Goal: Task Accomplishment & Management: Manage account settings

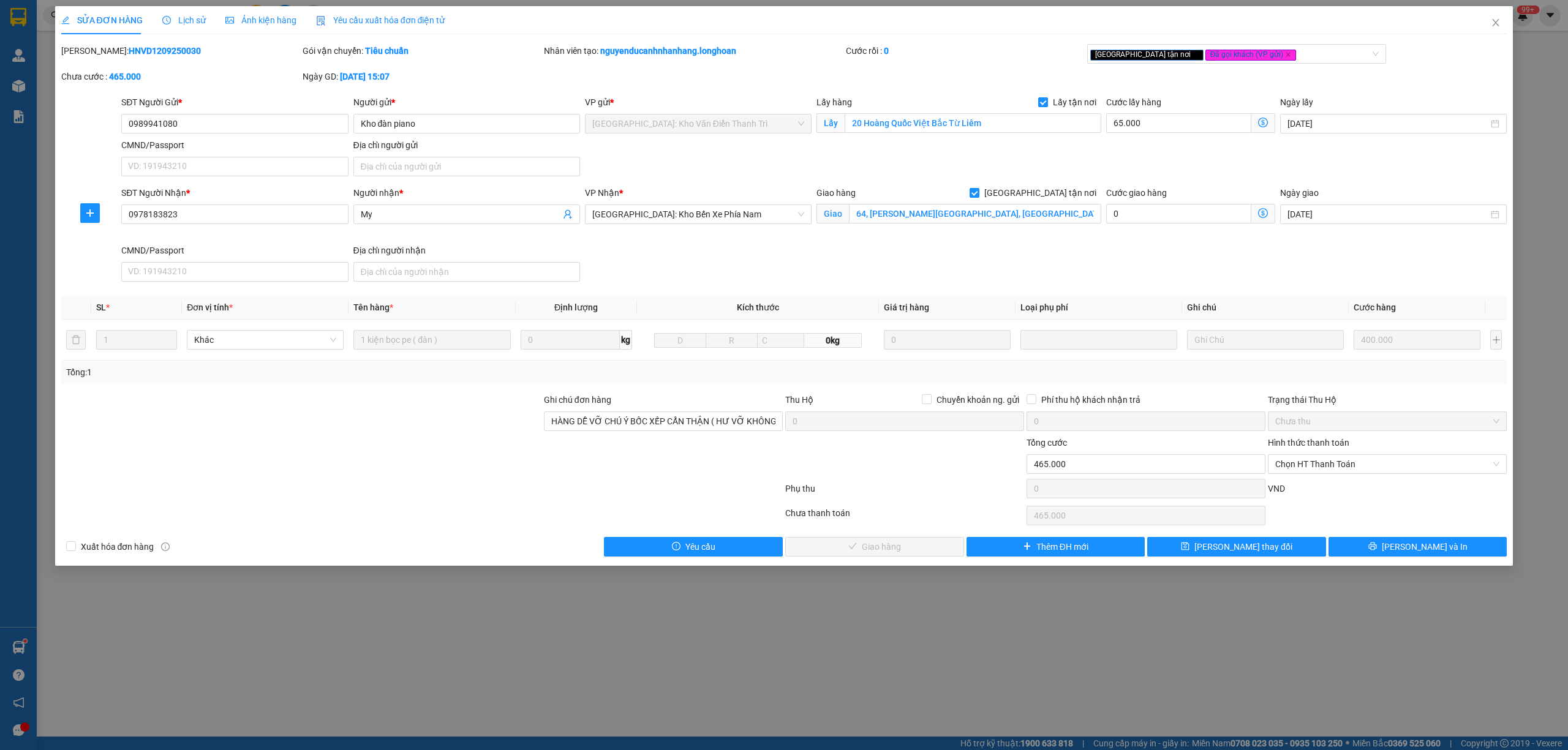
click at [193, 23] on span "Lịch sử" at bounding box center [184, 20] width 44 height 10
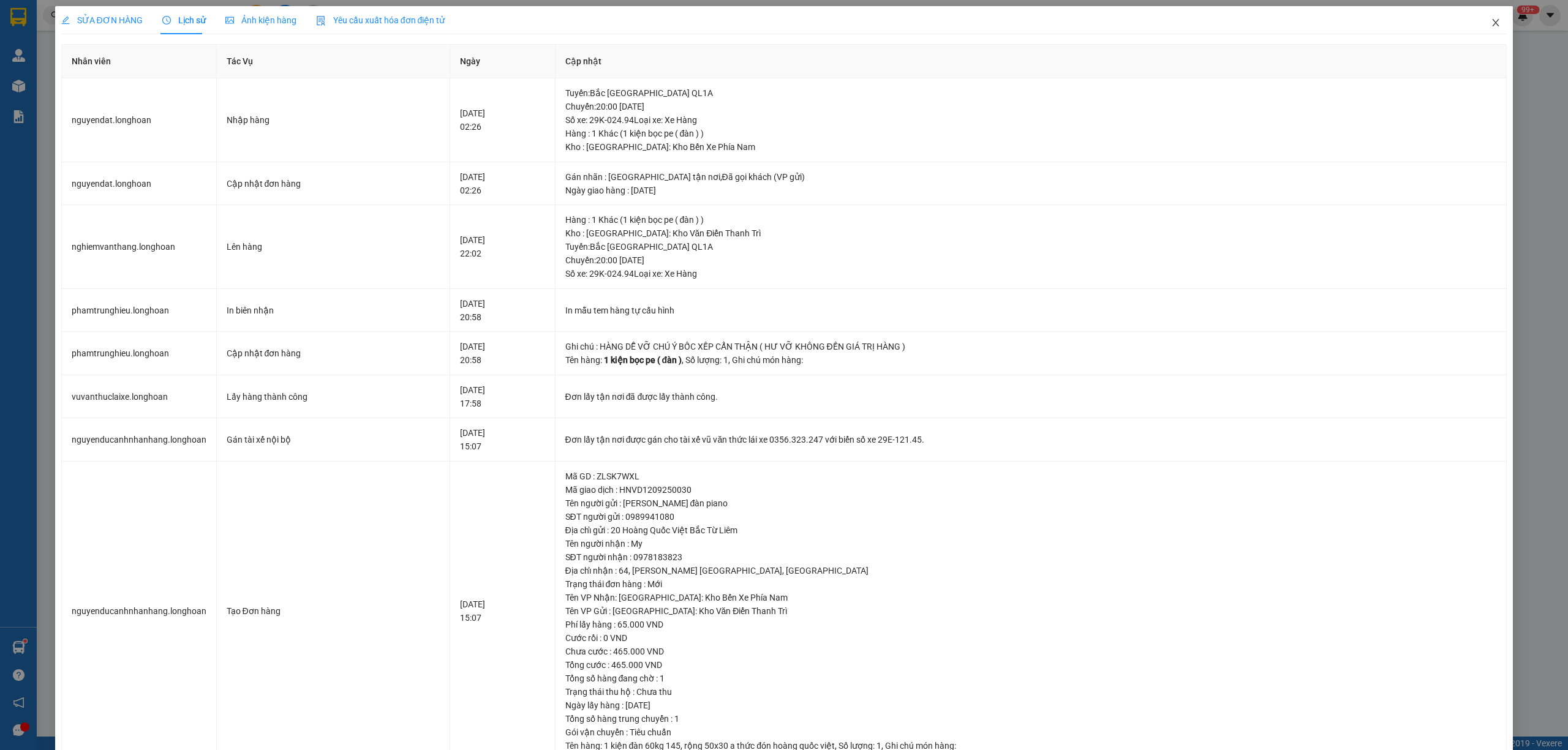
click at [1491, 22] on icon "close" at bounding box center [1496, 22] width 10 height 10
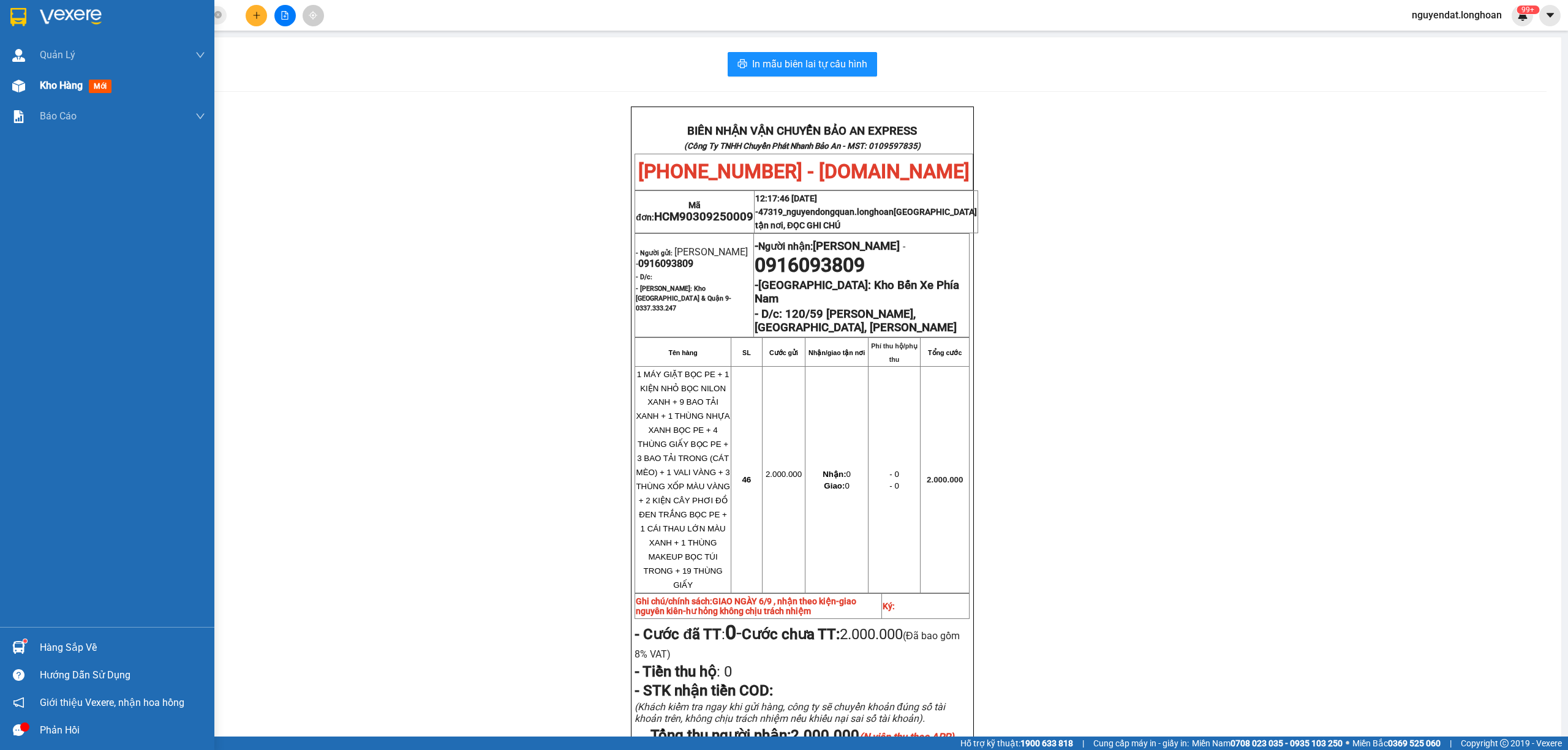
click at [15, 82] on img at bounding box center [18, 85] width 13 height 13
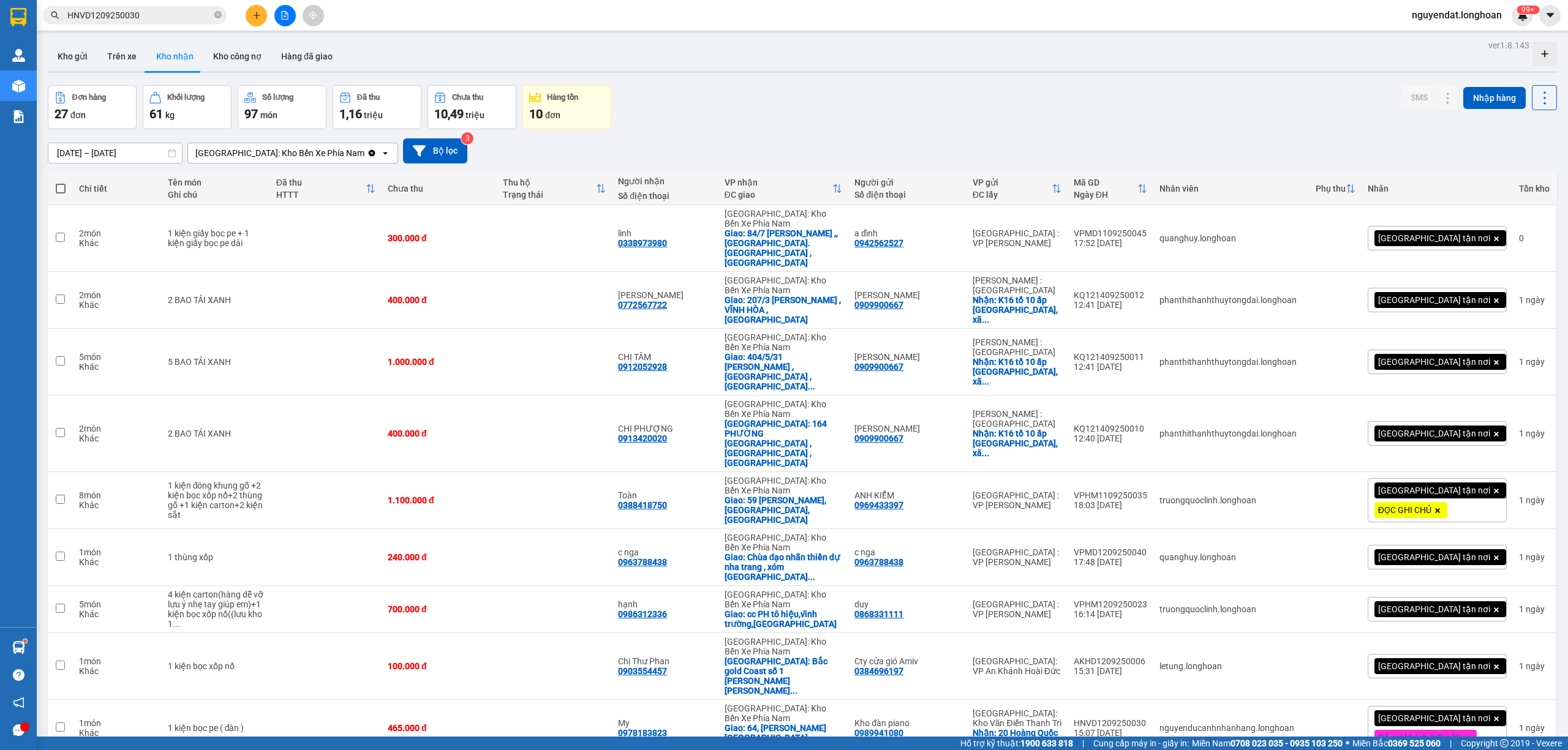
click at [69, 65] on button "Kho gửi" at bounding box center [72, 57] width 50 height 30
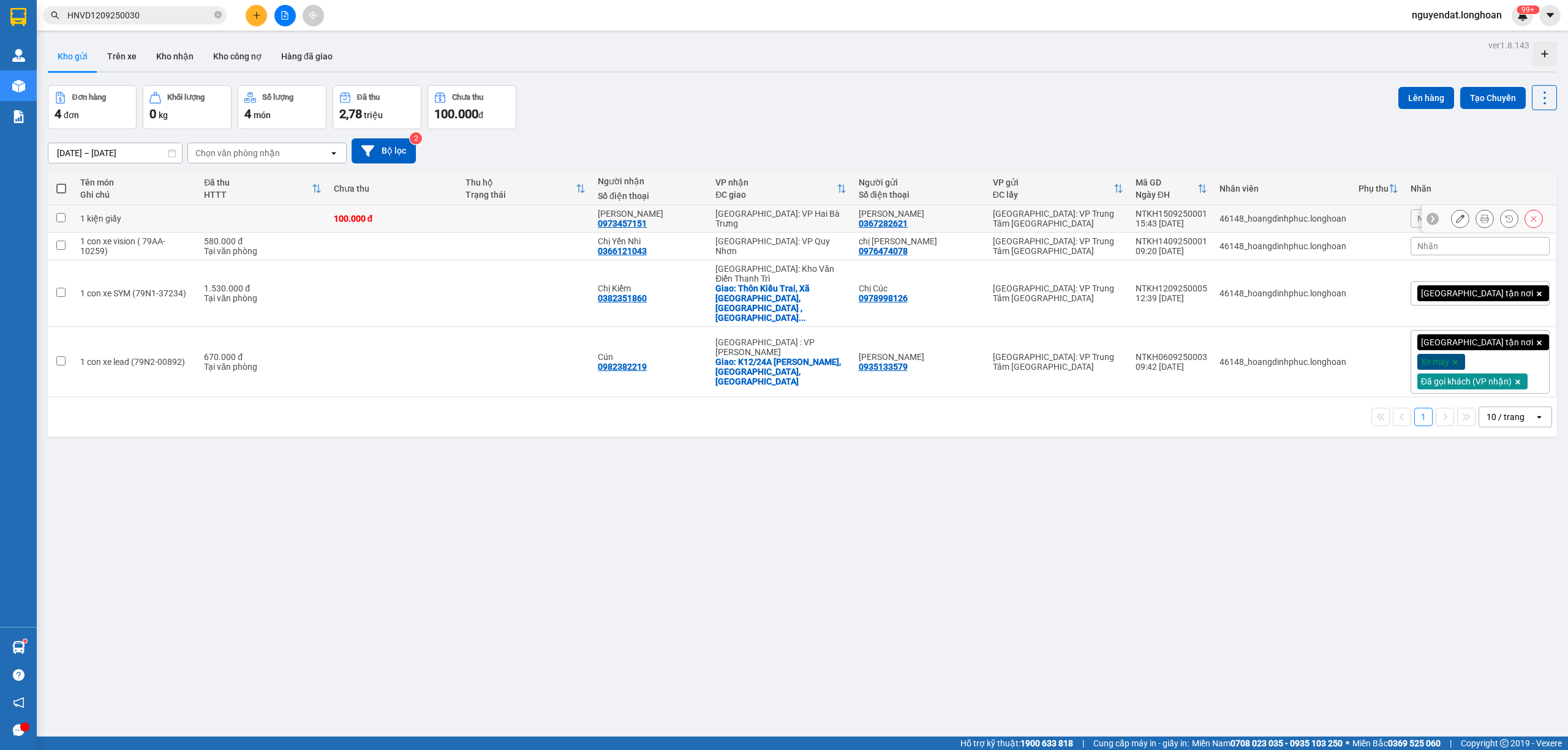
click at [1429, 221] on icon at bounding box center [1433, 219] width 9 height 9
click at [988, 143] on div "[DATE] – [DATE] Press the down arrow key to interact with the calendar and sele…" at bounding box center [803, 151] width 1510 height 25
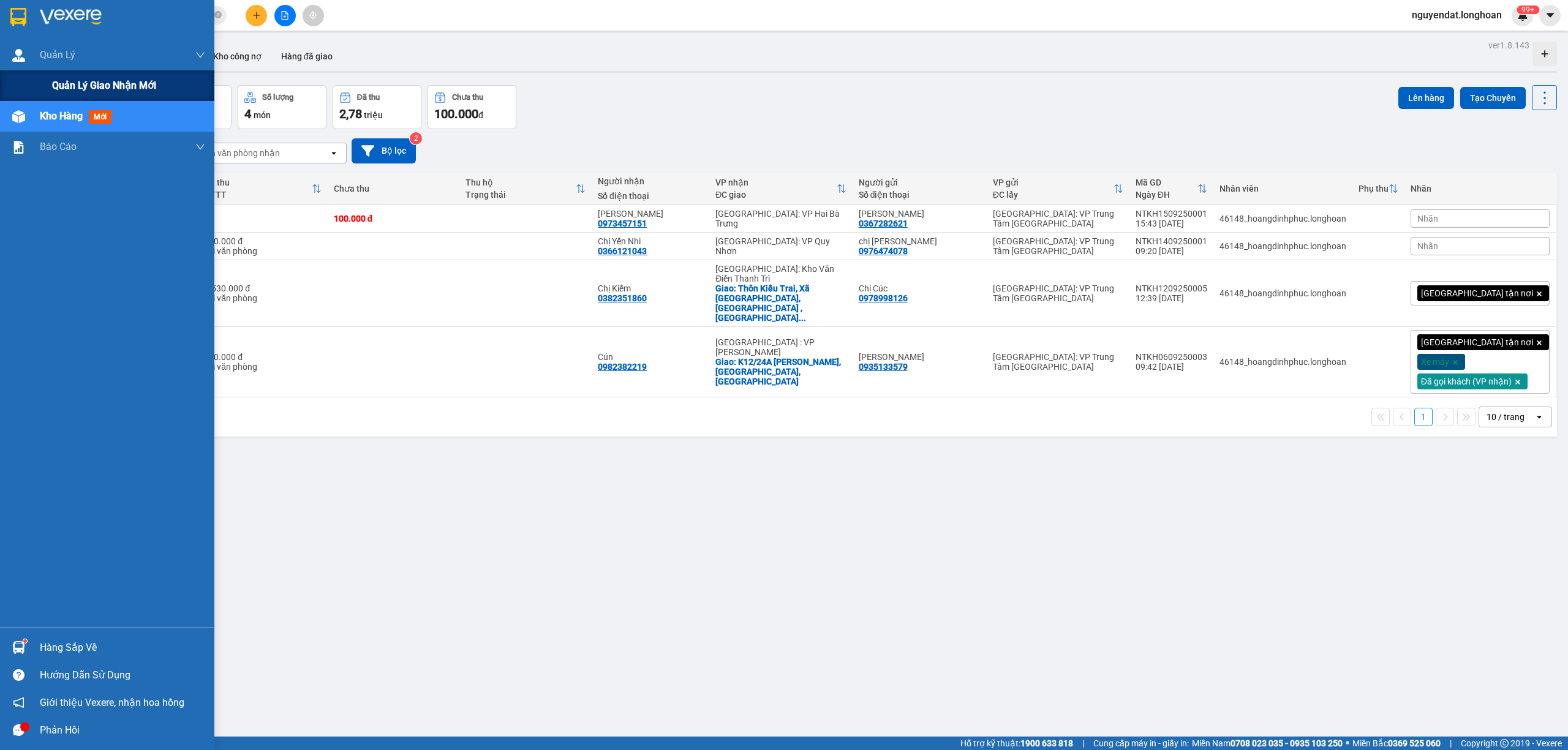
click at [47, 90] on div "Quản lý giao nhận mới" at bounding box center [107, 85] width 214 height 30
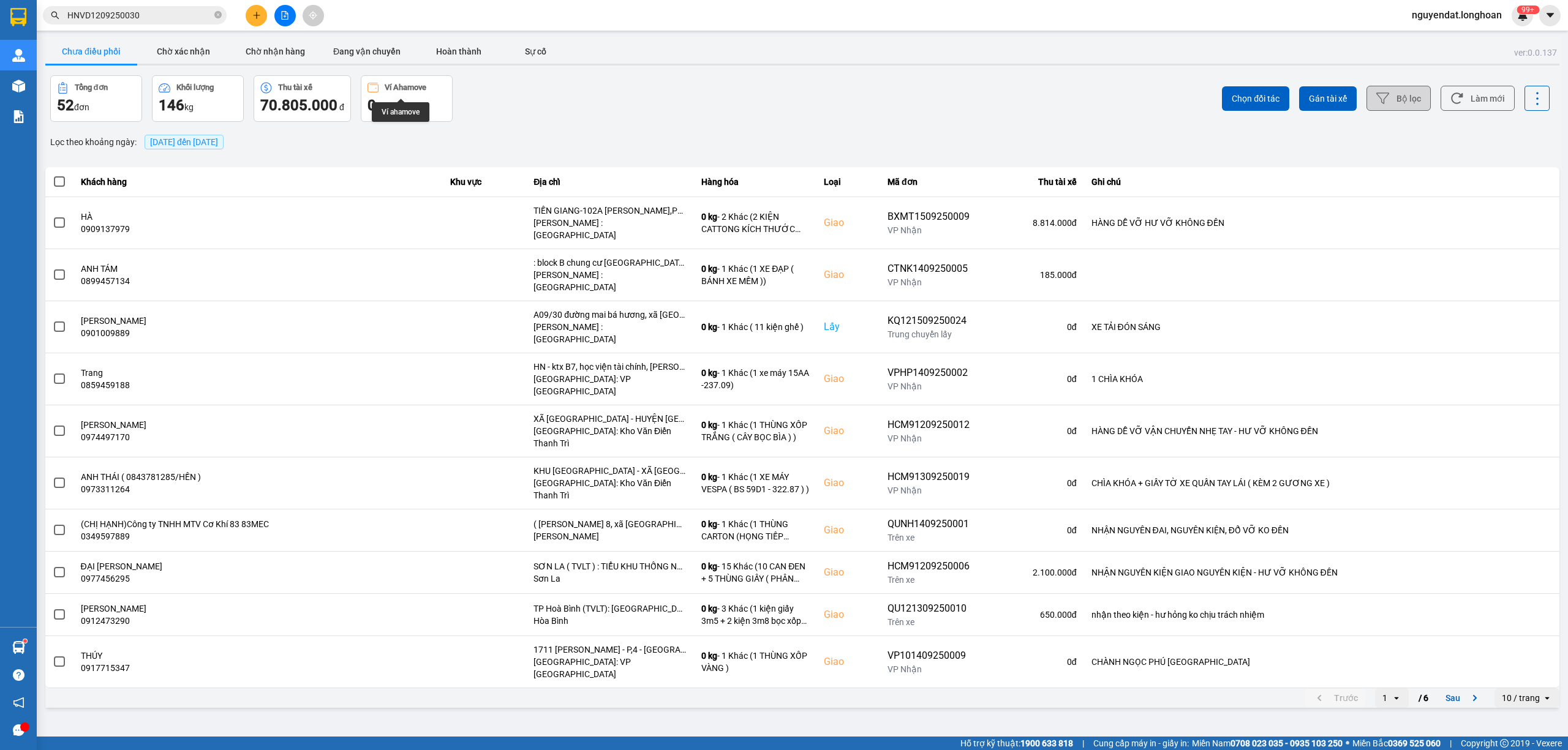
click at [1410, 98] on button "Bộ lọc" at bounding box center [1399, 98] width 64 height 25
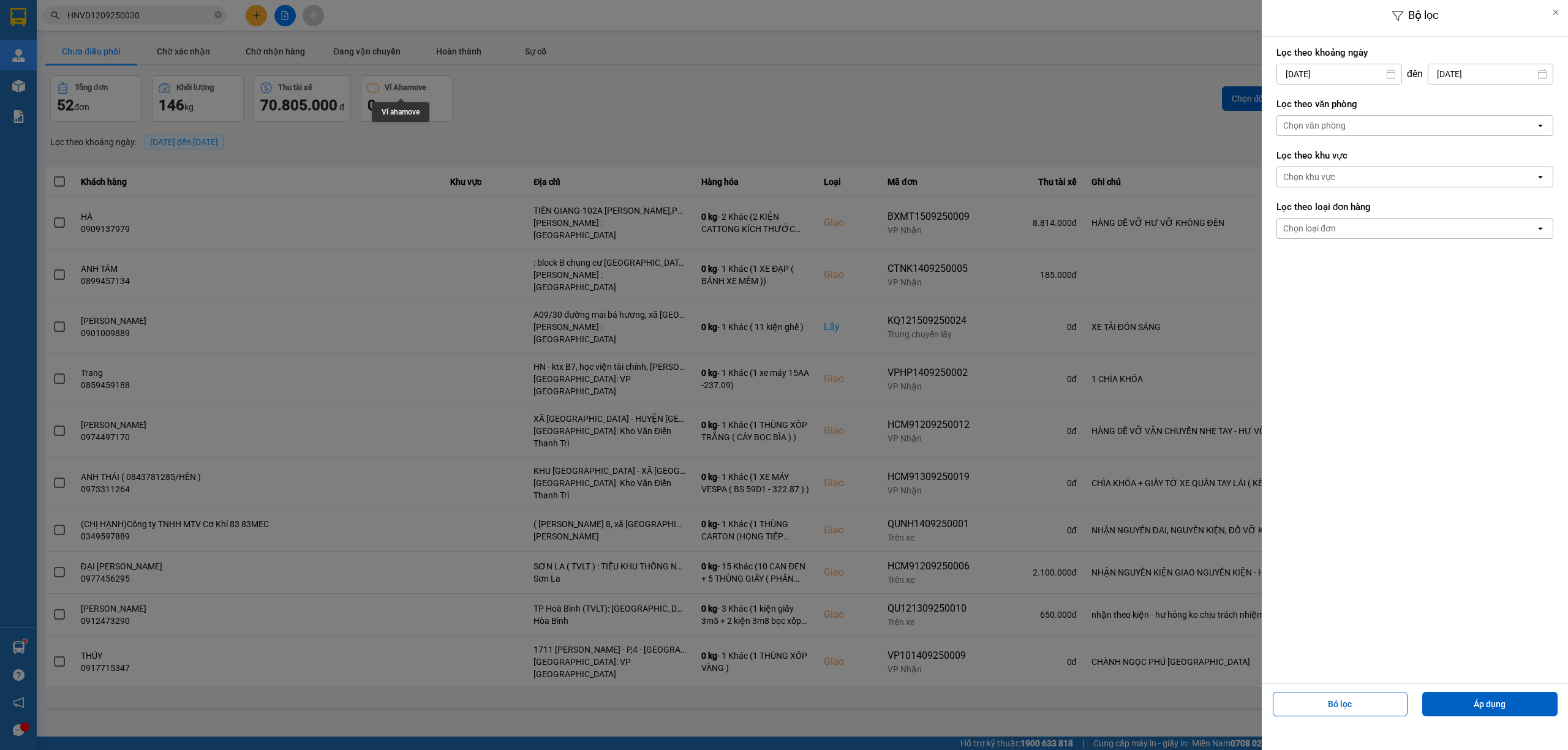
click at [792, 118] on div at bounding box center [784, 375] width 1568 height 750
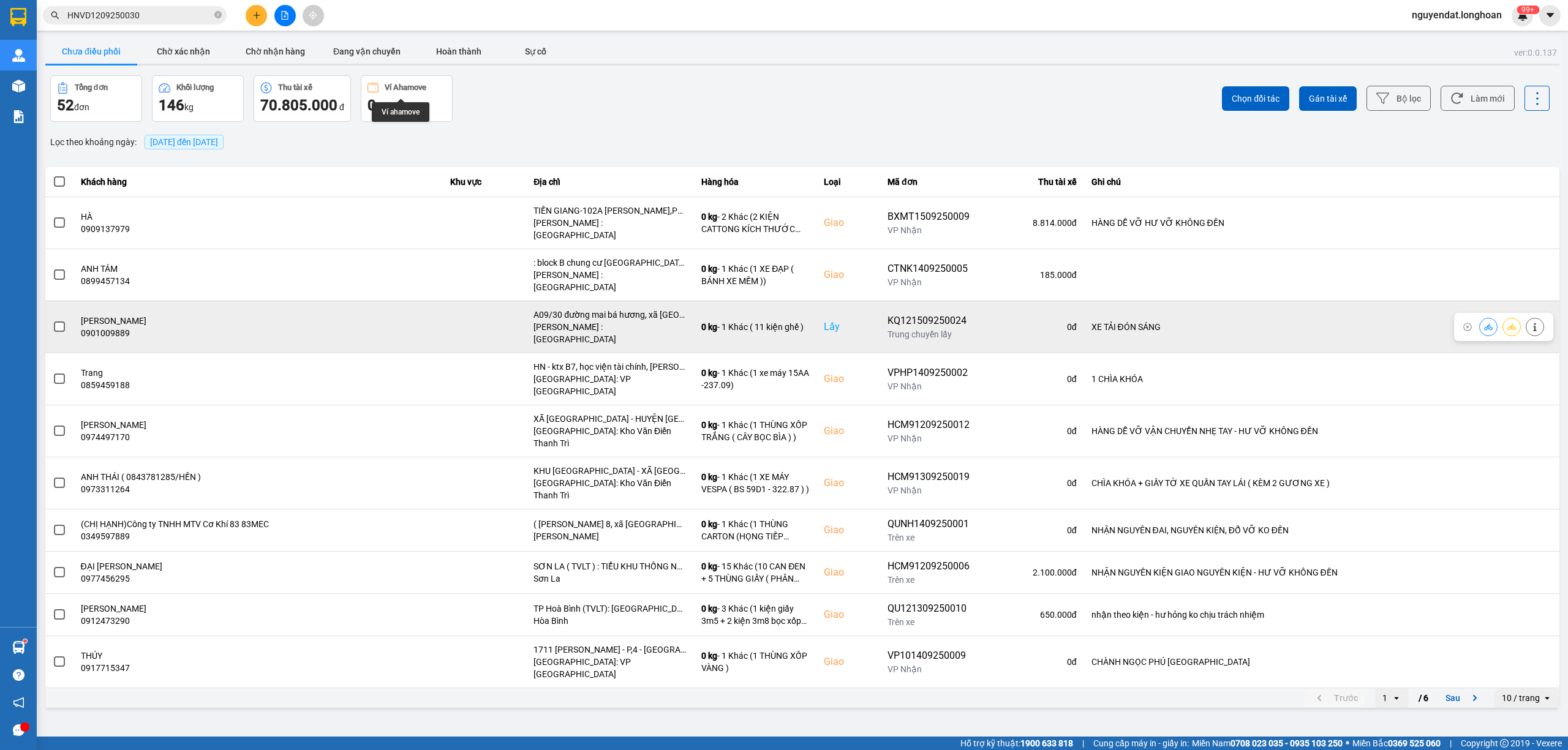
click at [58, 321] on span at bounding box center [59, 327] width 11 height 11
click at [52, 321] on input "checkbox" at bounding box center [52, 321] width 0 height 0
click at [58, 321] on span at bounding box center [59, 327] width 11 height 11
click at [52, 321] on input "checkbox" at bounding box center [52, 321] width 0 height 0
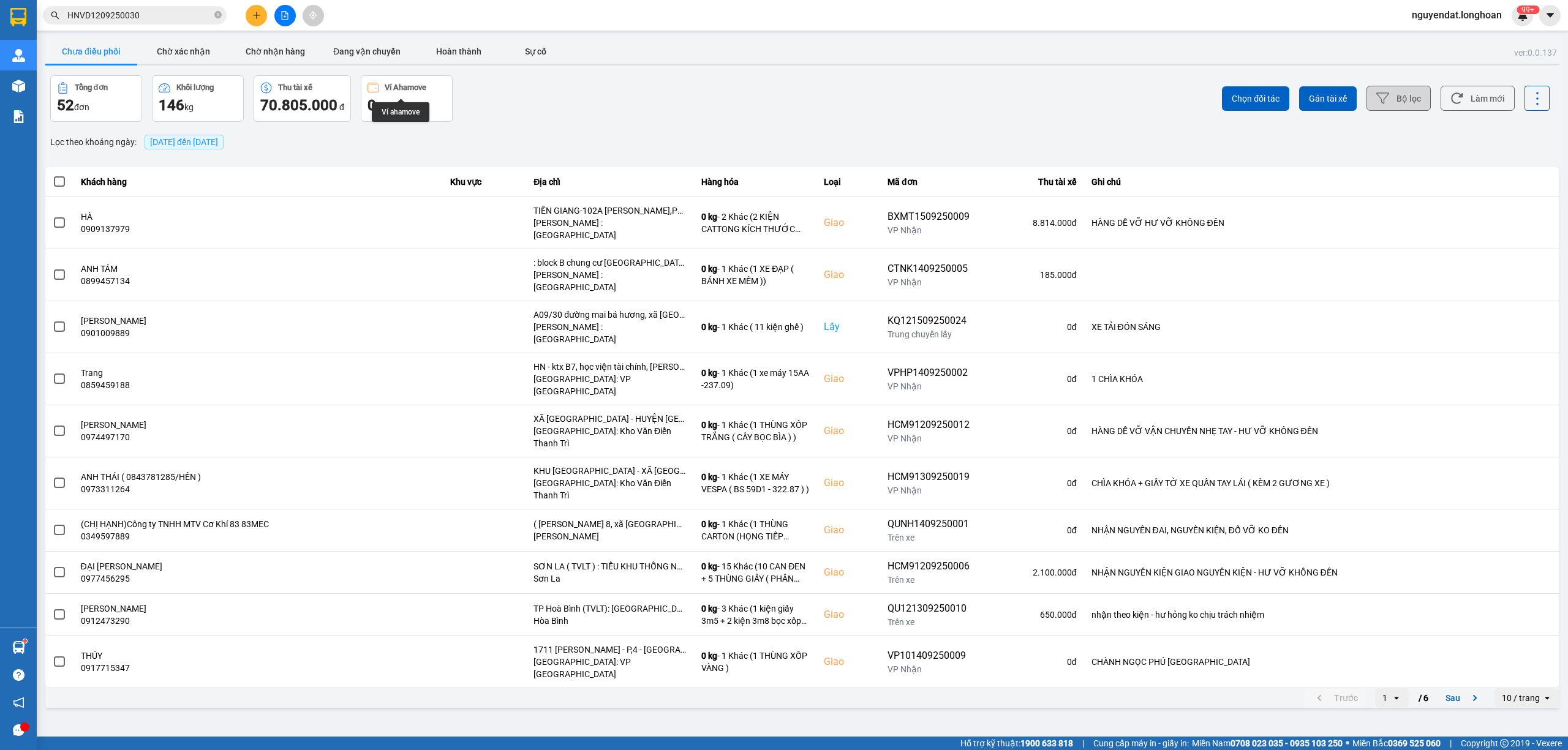
click at [1415, 102] on button "Bộ lọc" at bounding box center [1399, 98] width 64 height 25
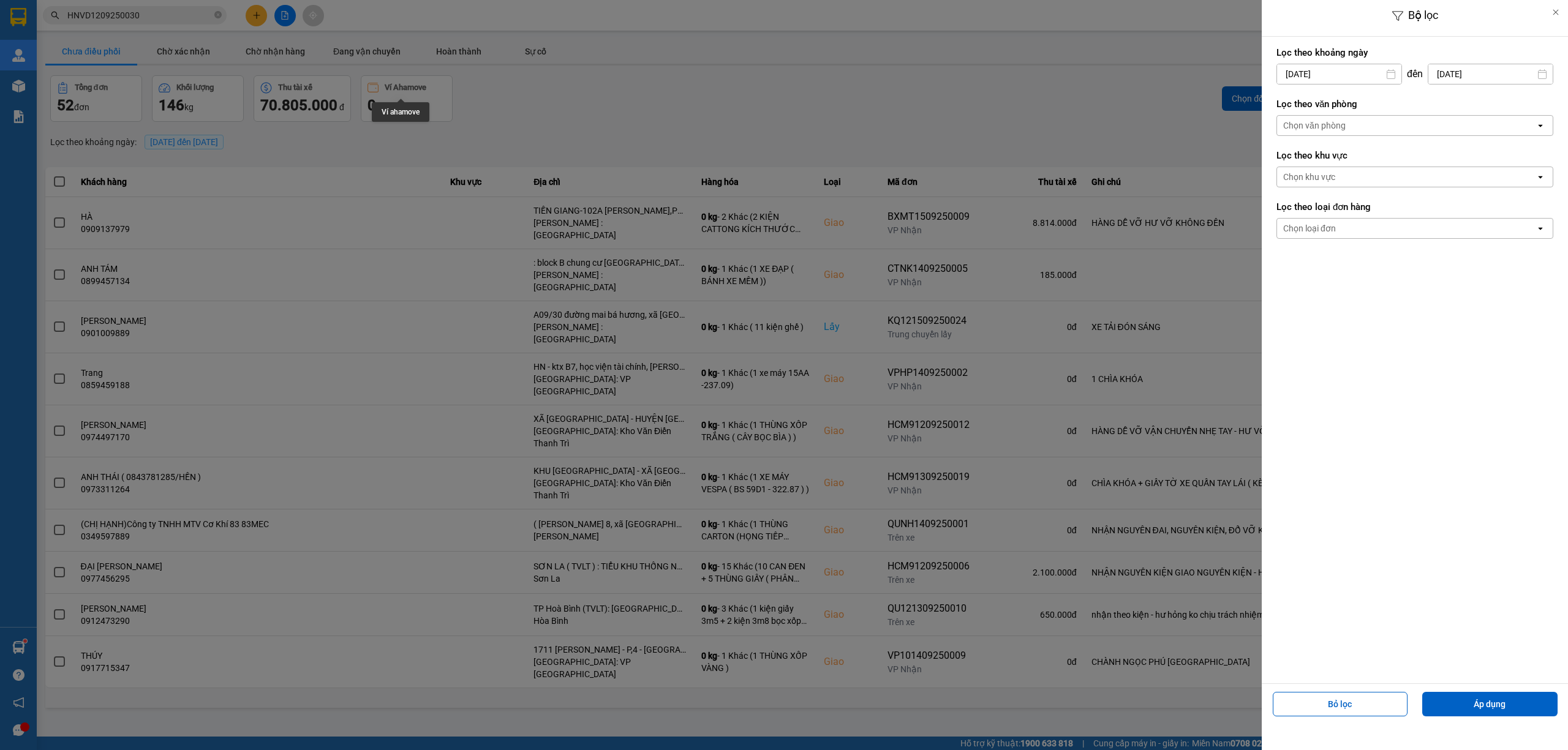
click at [1327, 123] on div "Chọn văn phòng" at bounding box center [1315, 125] width 63 height 12
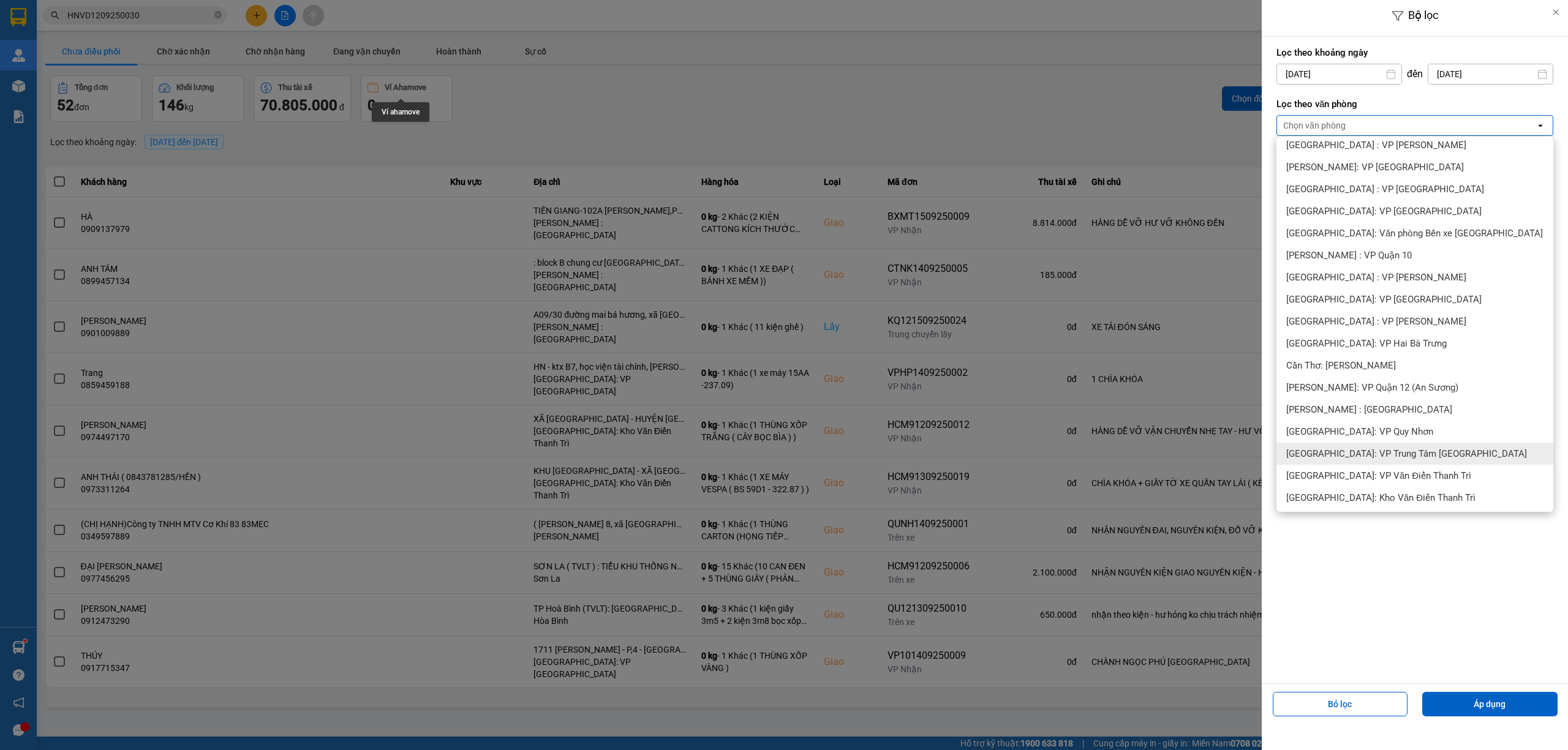
scroll to position [544, 0]
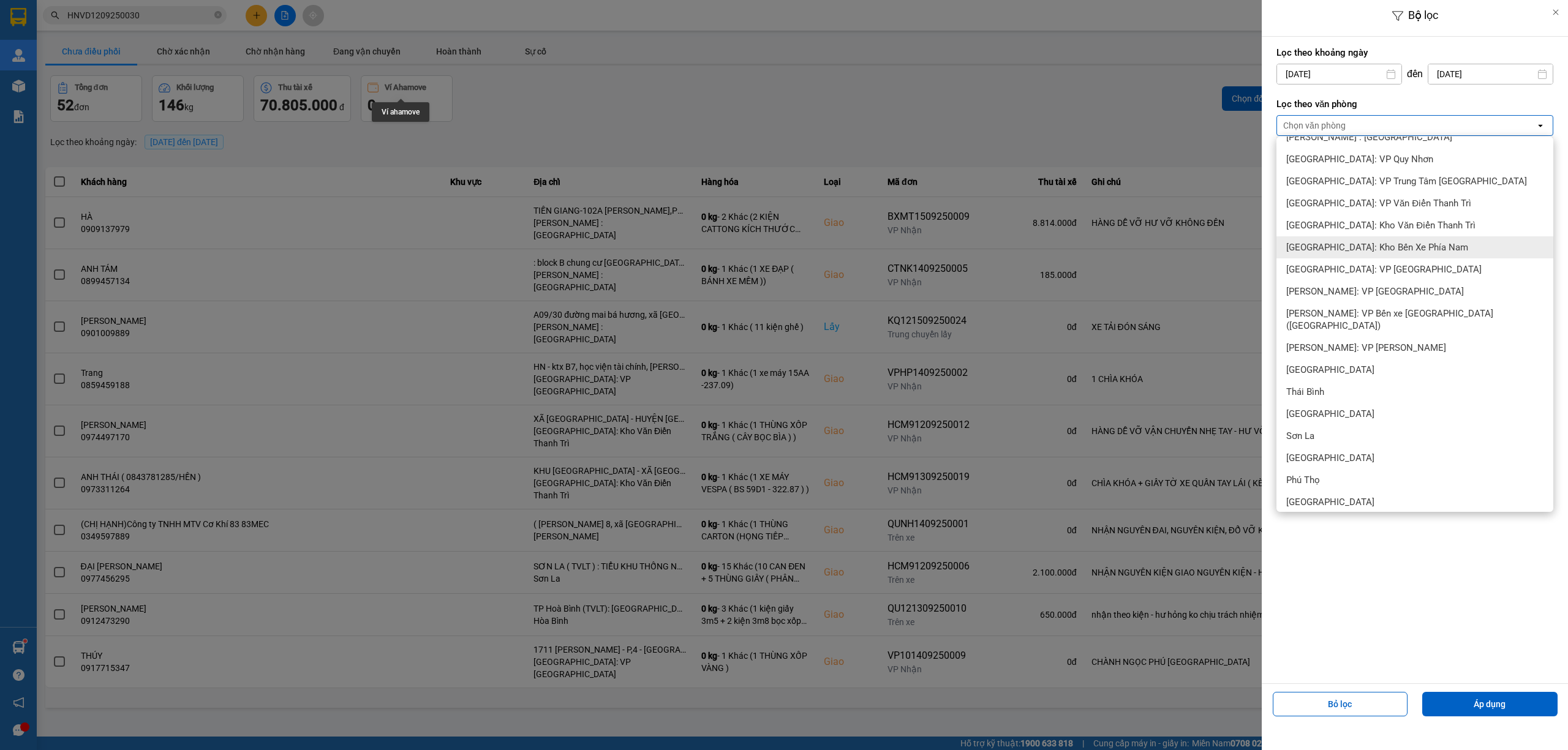
click at [1416, 248] on span "[GEOGRAPHIC_DATA]: Kho Bến Xe Phía Nam" at bounding box center [1377, 247] width 182 height 12
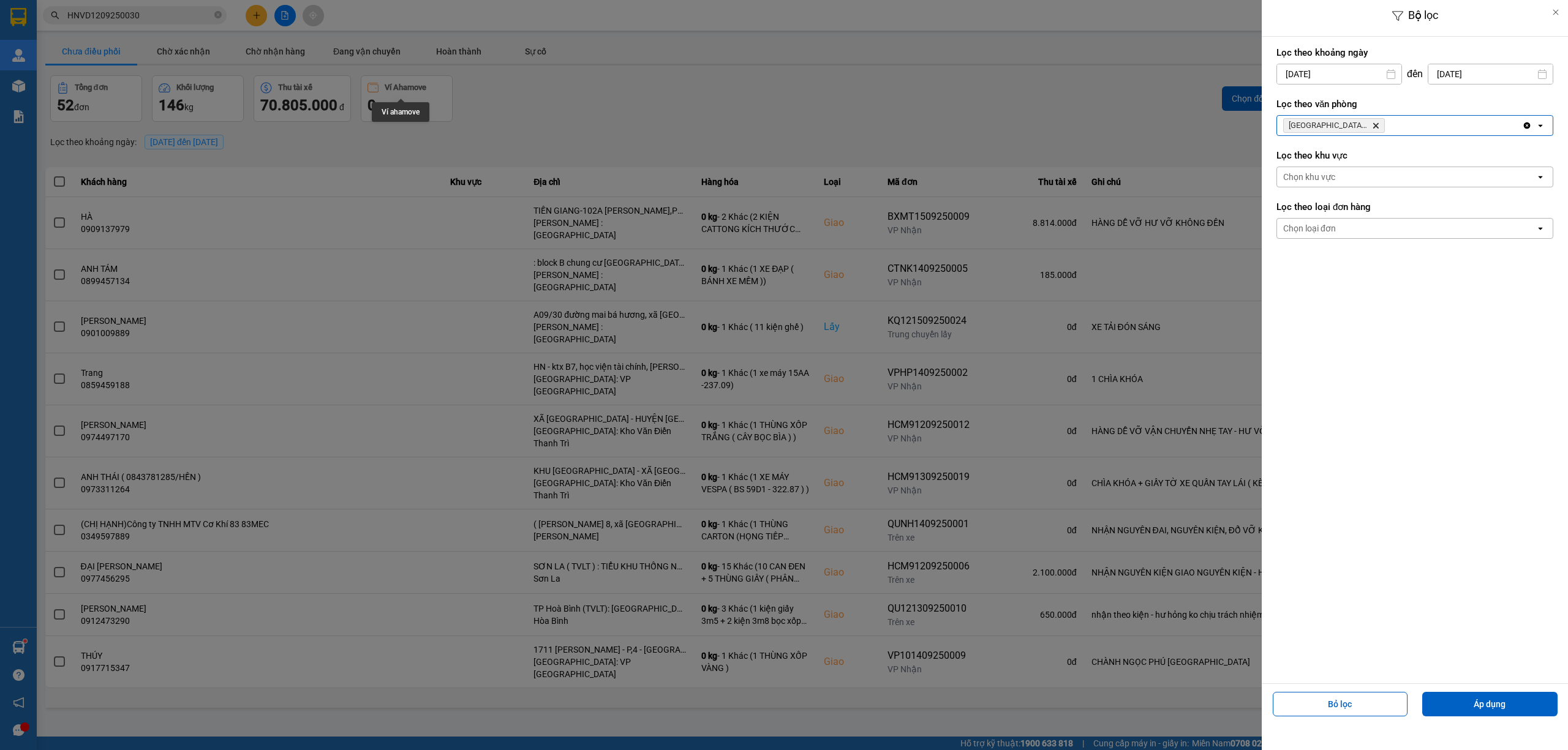
click at [1169, 120] on div at bounding box center [784, 375] width 1568 height 750
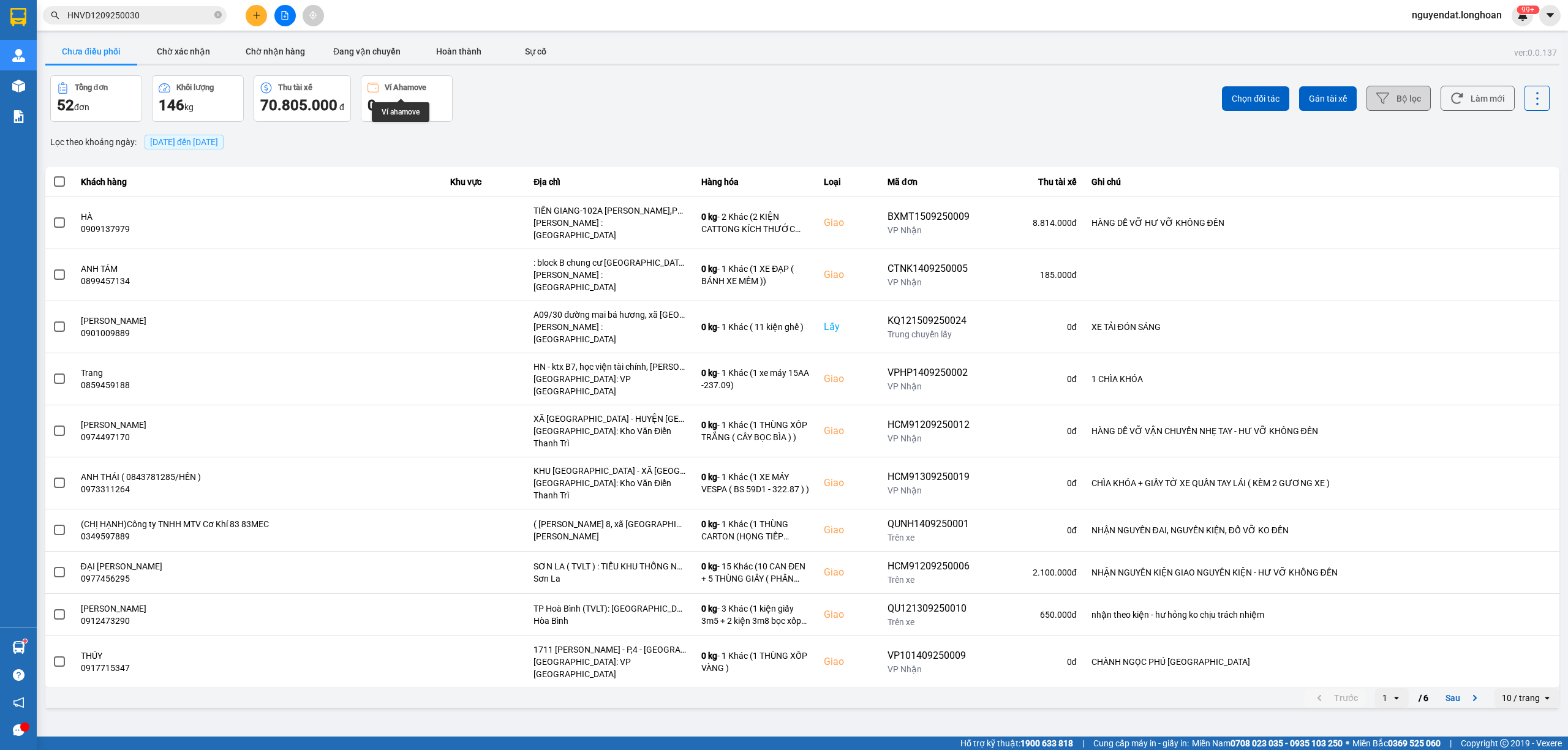
click at [1402, 102] on button "Bộ lọc" at bounding box center [1399, 98] width 64 height 25
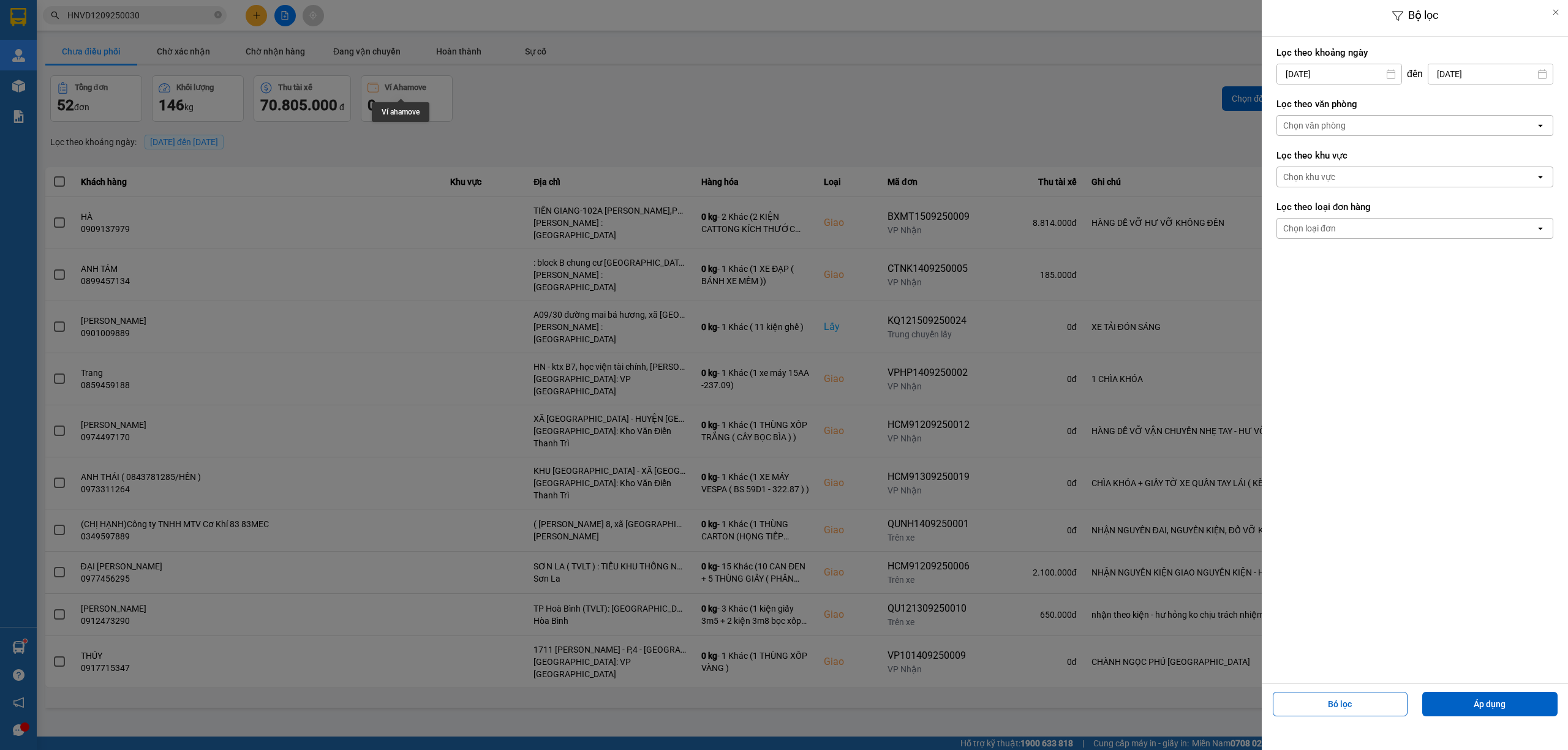
click at [1391, 125] on div "Chọn văn phòng" at bounding box center [1407, 125] width 259 height 19
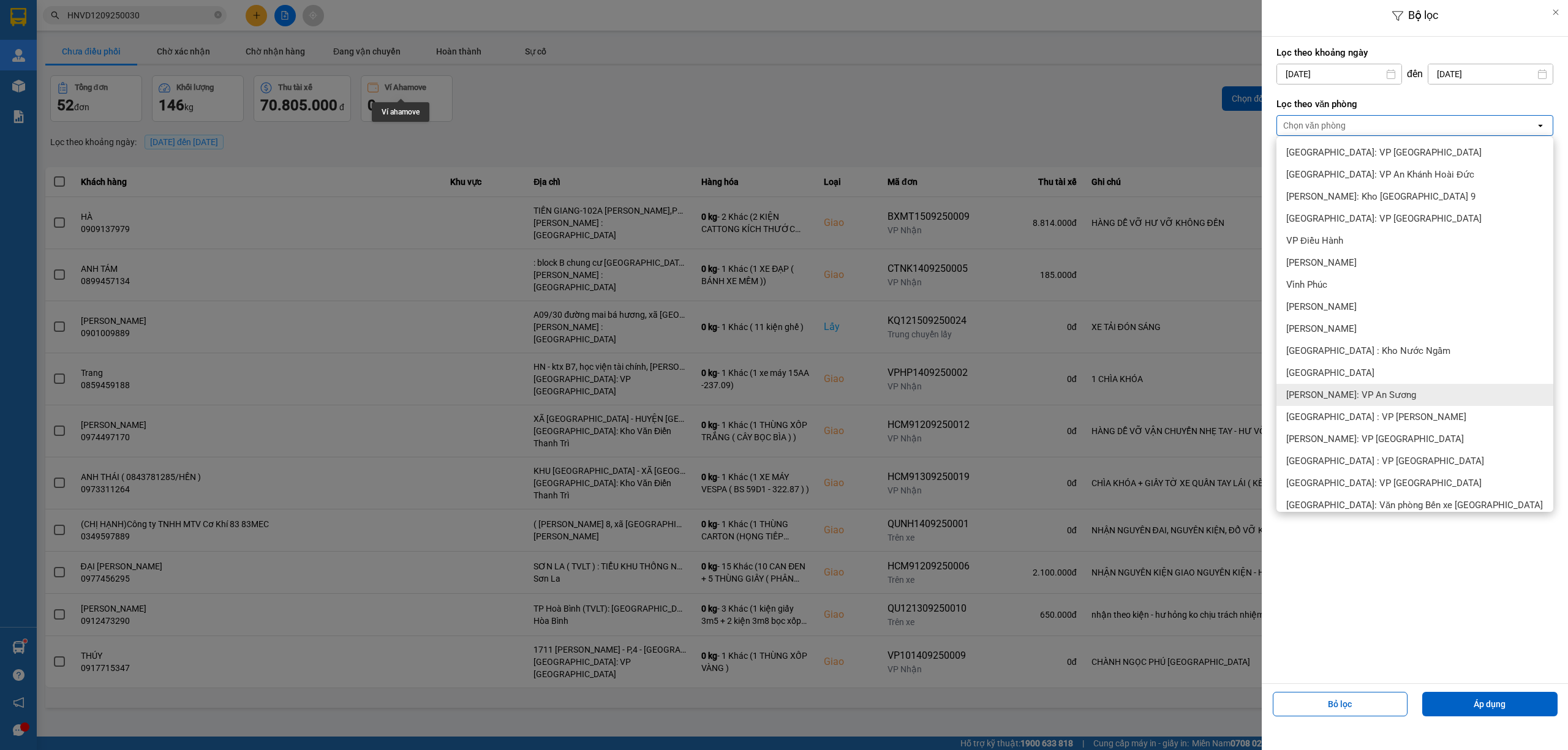
scroll to position [408, 0]
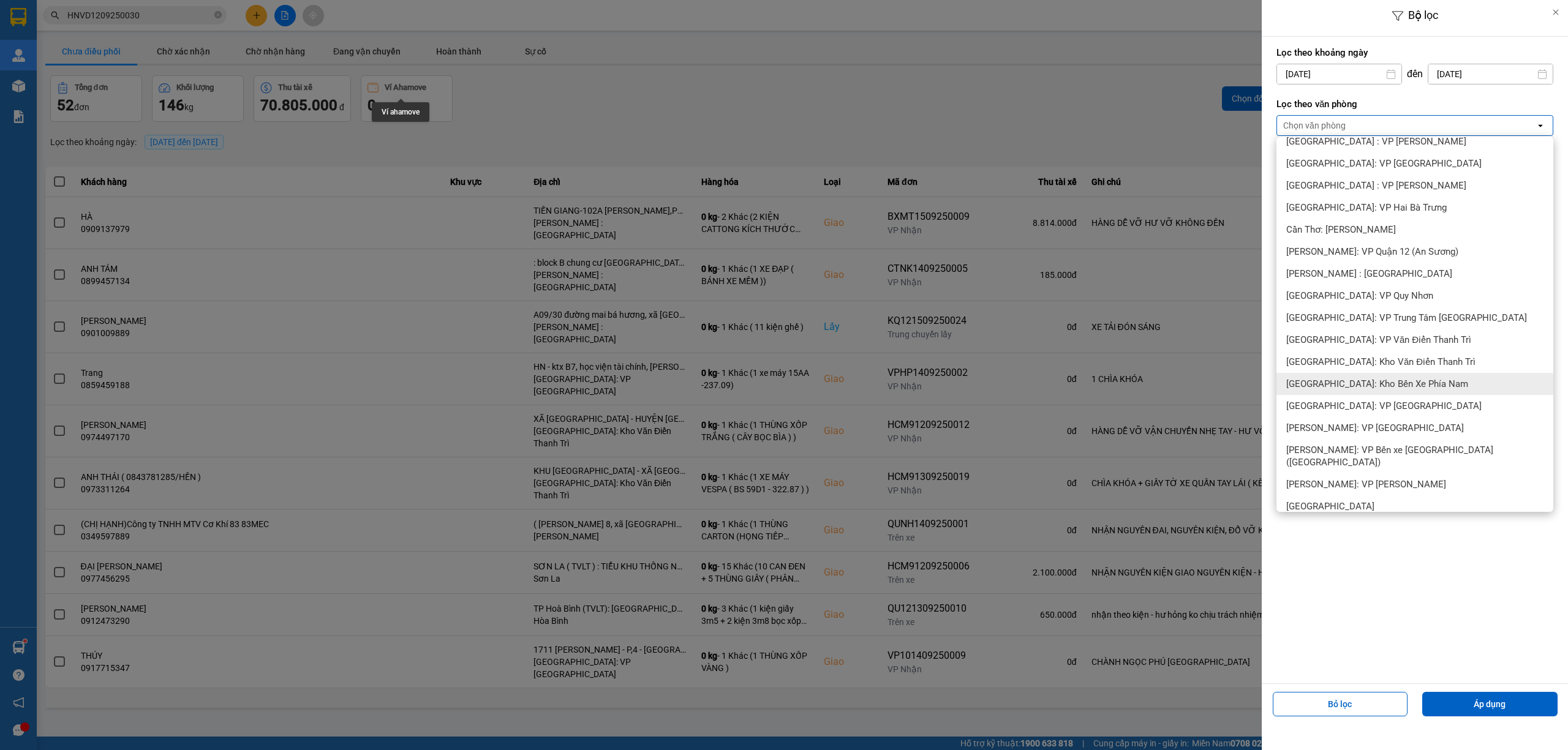
click at [1432, 380] on div "[GEOGRAPHIC_DATA]: Kho Bến Xe Phía Nam" at bounding box center [1415, 383] width 277 height 22
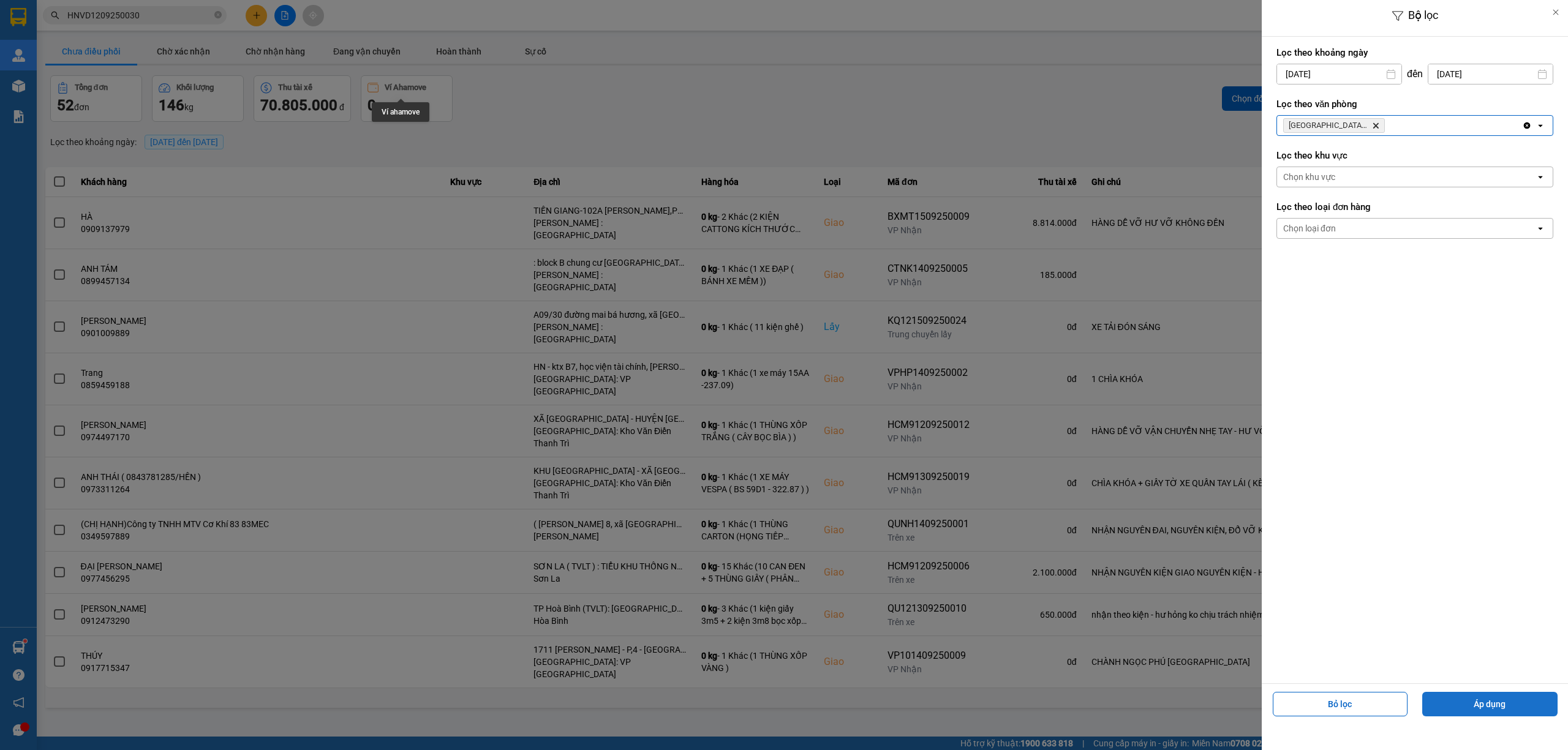
click at [1540, 699] on button "Áp dụng" at bounding box center [1490, 704] width 135 height 24
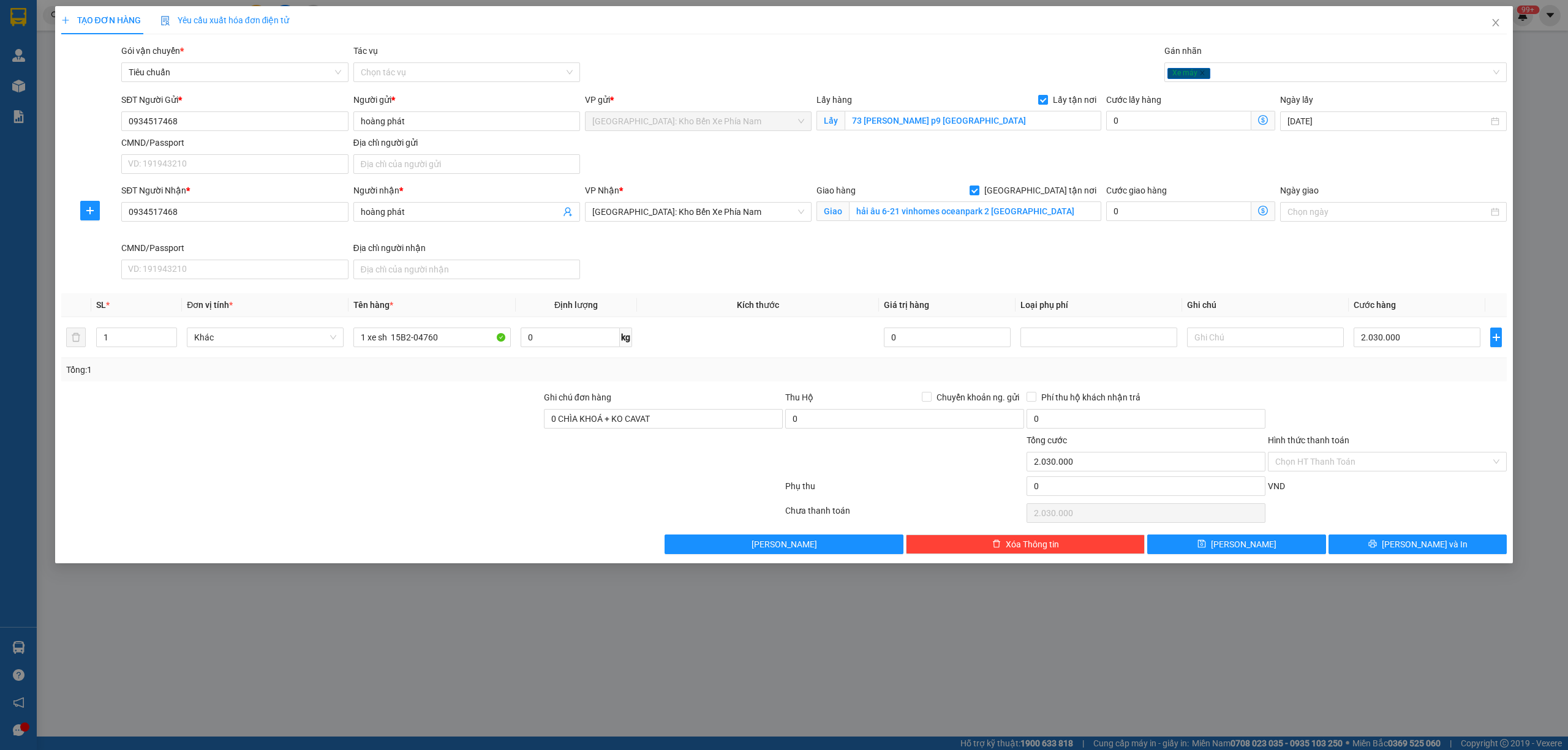
click at [649, 51] on div "Gói vận chuyển * Tiêu chuẩn Tác vụ Chọn tác vụ Gán nhãn Xe máy" at bounding box center [814, 65] width 1391 height 43
click at [900, 51] on div "Gói vận chuyển * Tiêu chuẩn Tác vụ Chọn tác vụ Gán nhãn Xe máy" at bounding box center [814, 65] width 1391 height 43
click at [1260, 551] on button "Lưu" at bounding box center [1237, 544] width 179 height 19
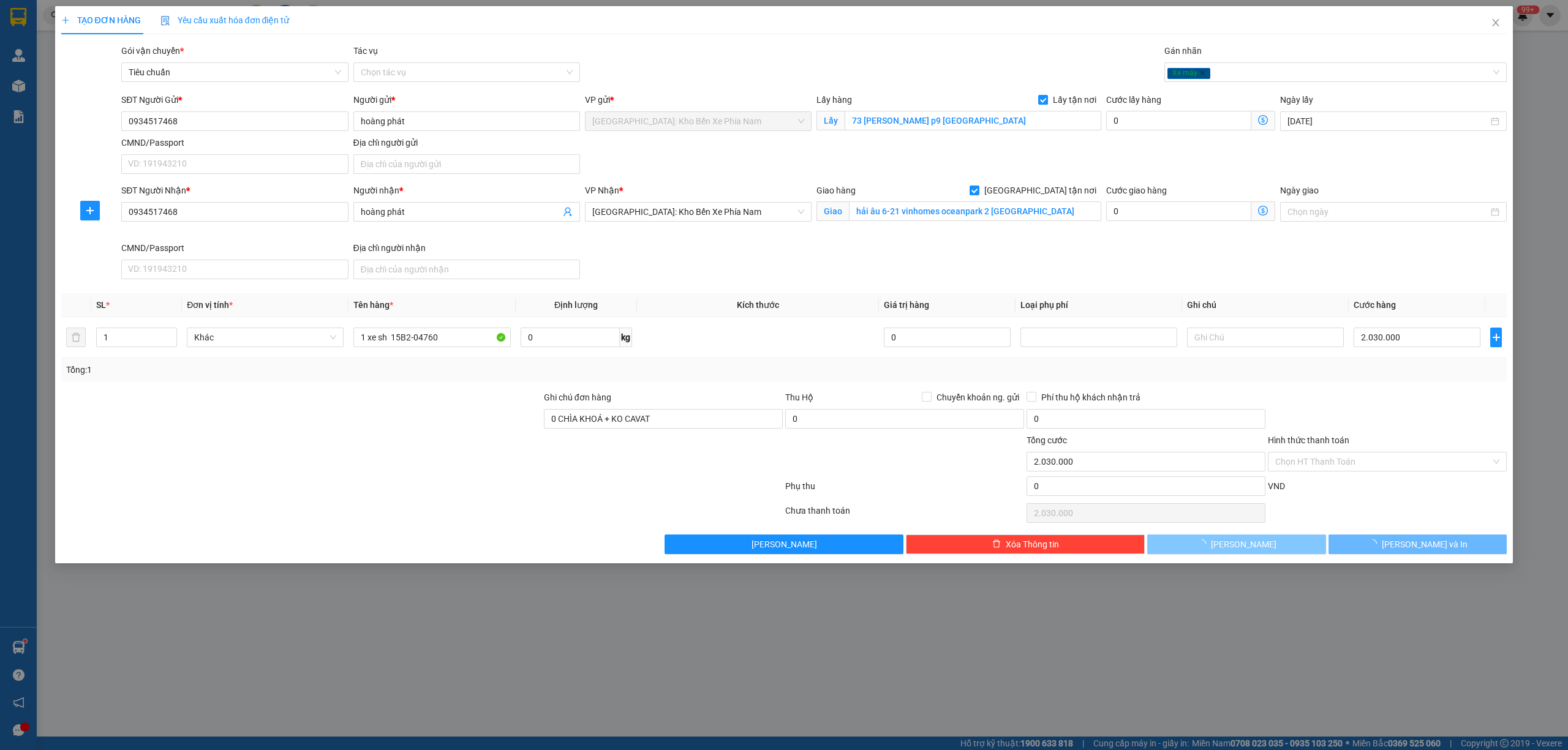
checkbox input "false"
type input "0"
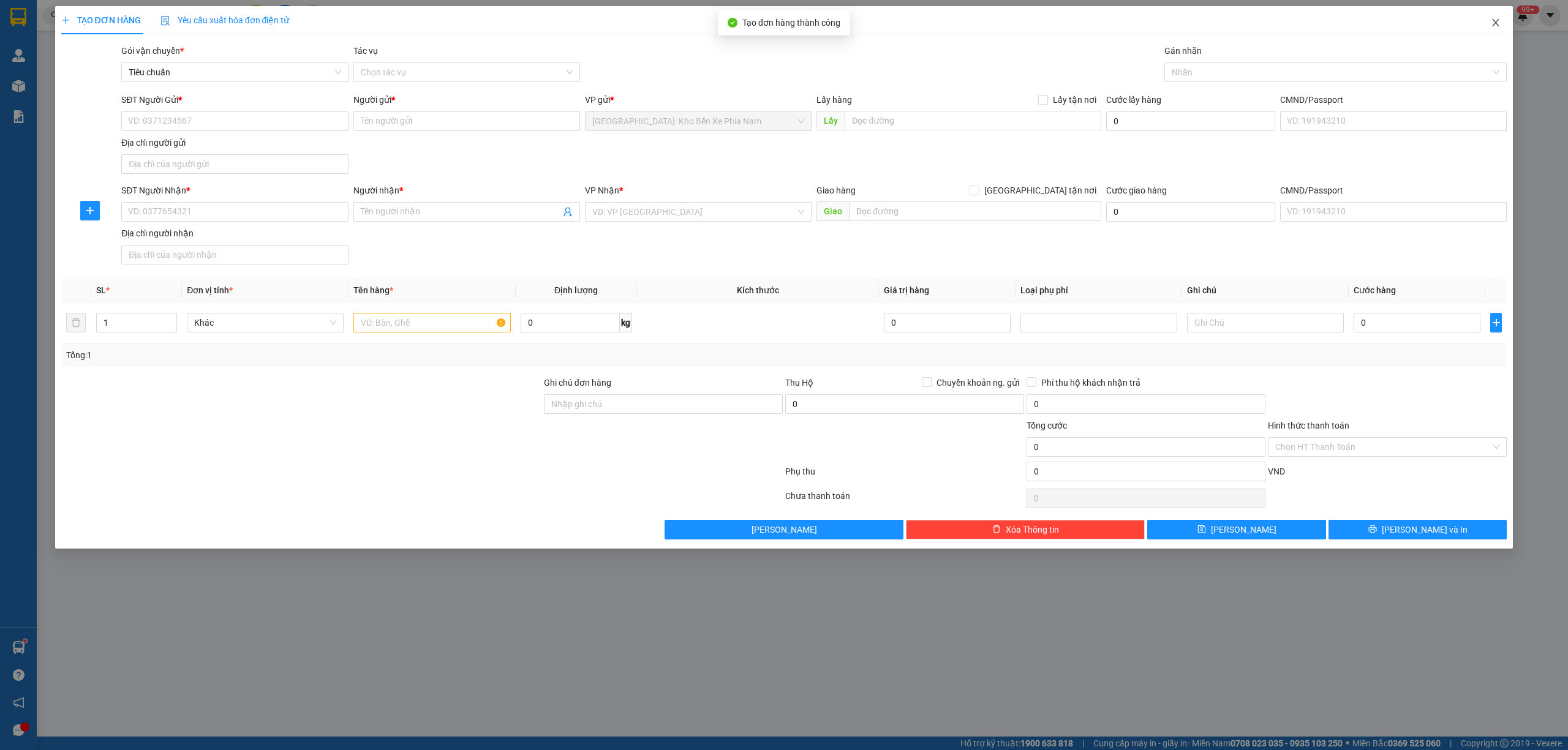
click at [1500, 19] on icon "close" at bounding box center [1496, 22] width 10 height 10
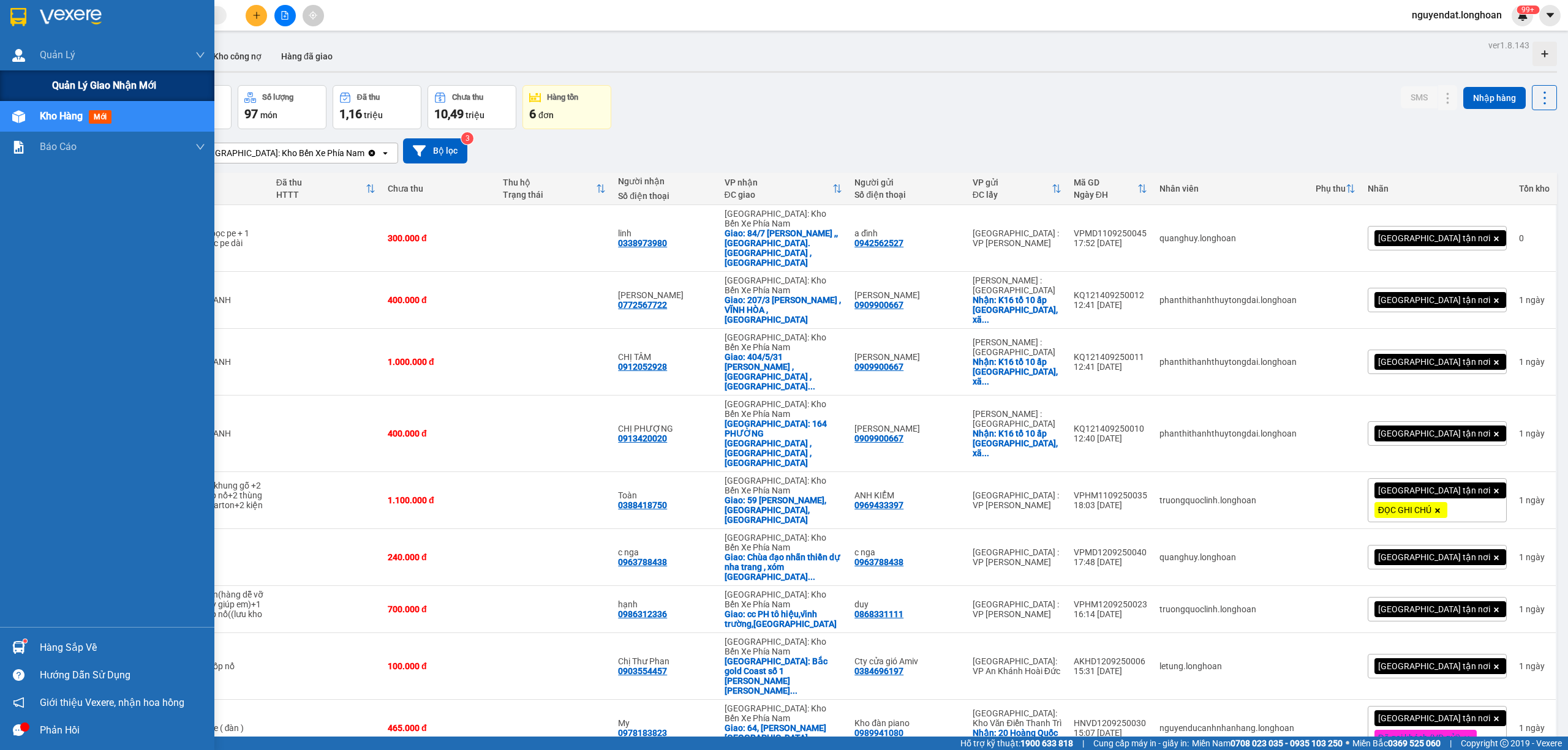
click at [67, 87] on span "Quản lý giao nhận mới" at bounding box center [104, 85] width 104 height 16
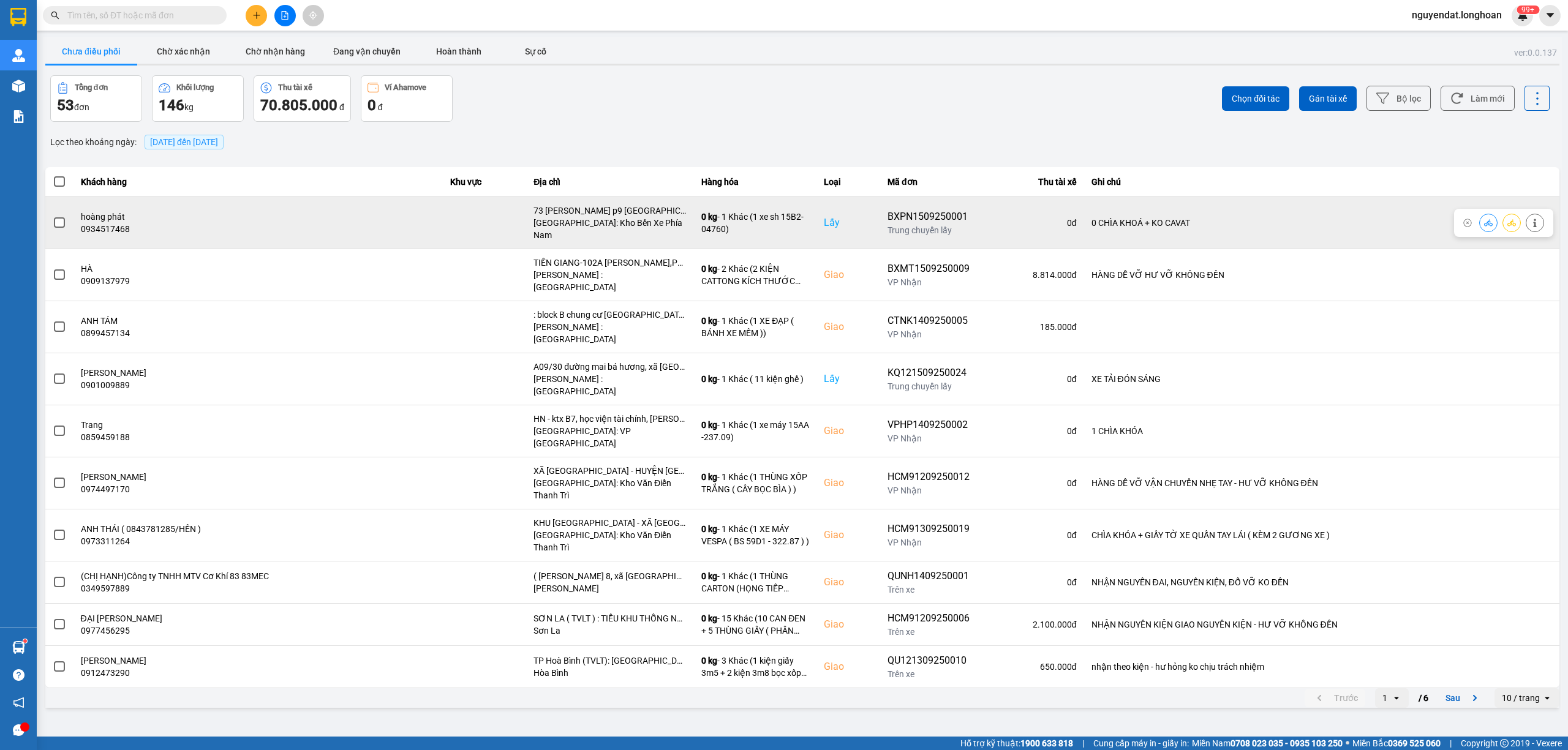
click at [59, 218] on span at bounding box center [59, 223] width 11 height 11
click at [52, 216] on input "checkbox" at bounding box center [52, 216] width 0 height 0
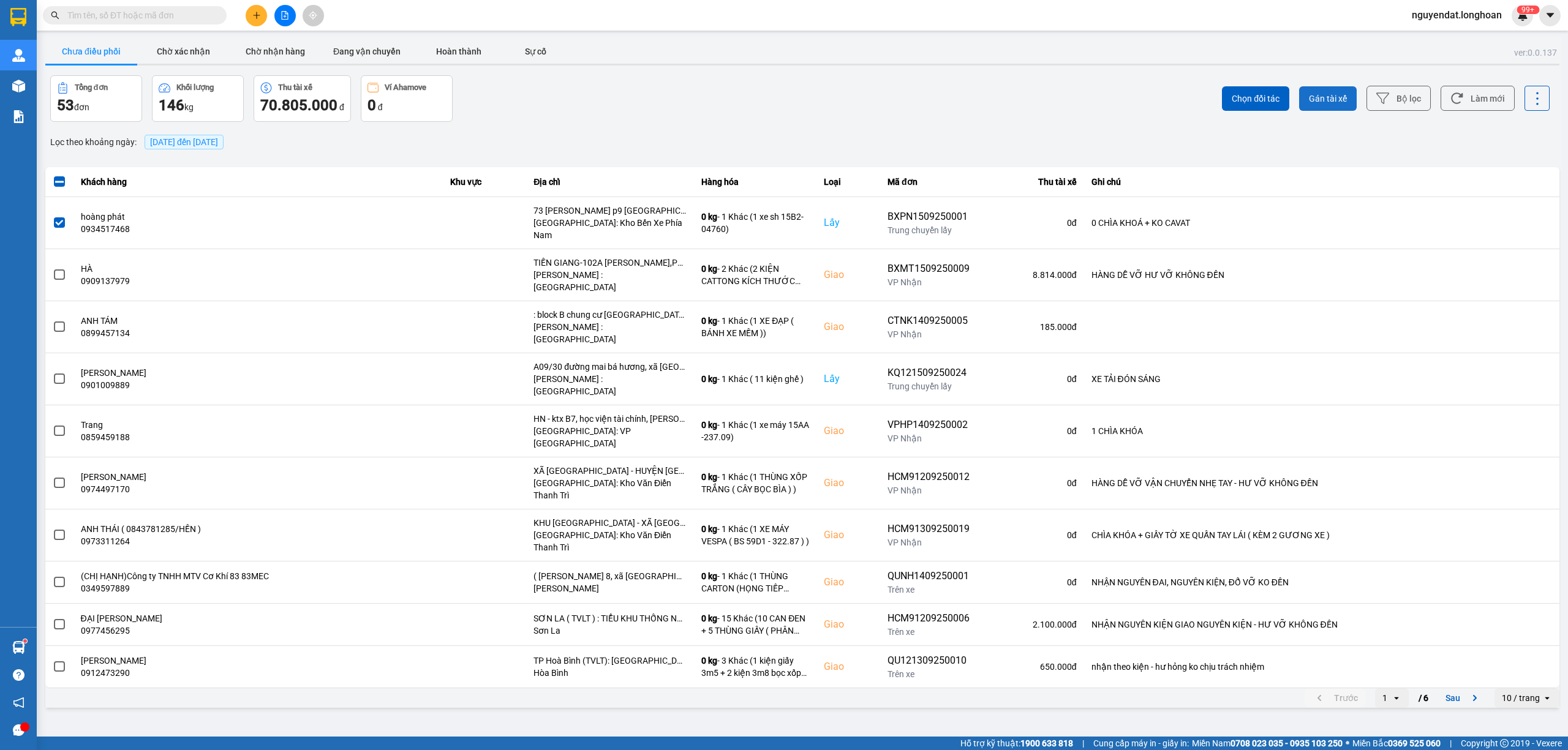
click at [1337, 97] on span "Gán tài xế" at bounding box center [1328, 98] width 38 height 12
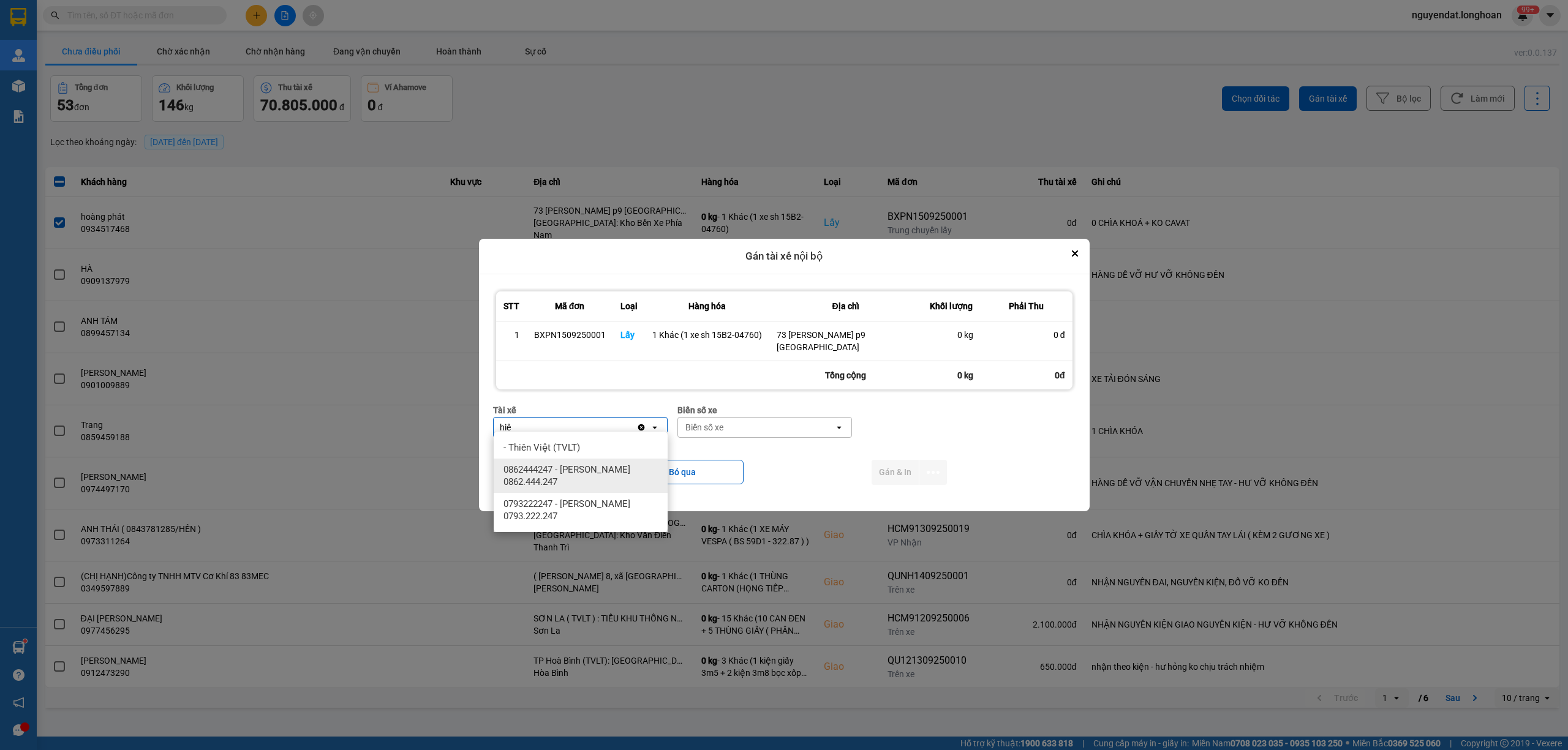
type input "hiê"
click at [597, 468] on span "0862444247 - Lê Văn Hiên 0862.444.247" at bounding box center [583, 476] width 160 height 24
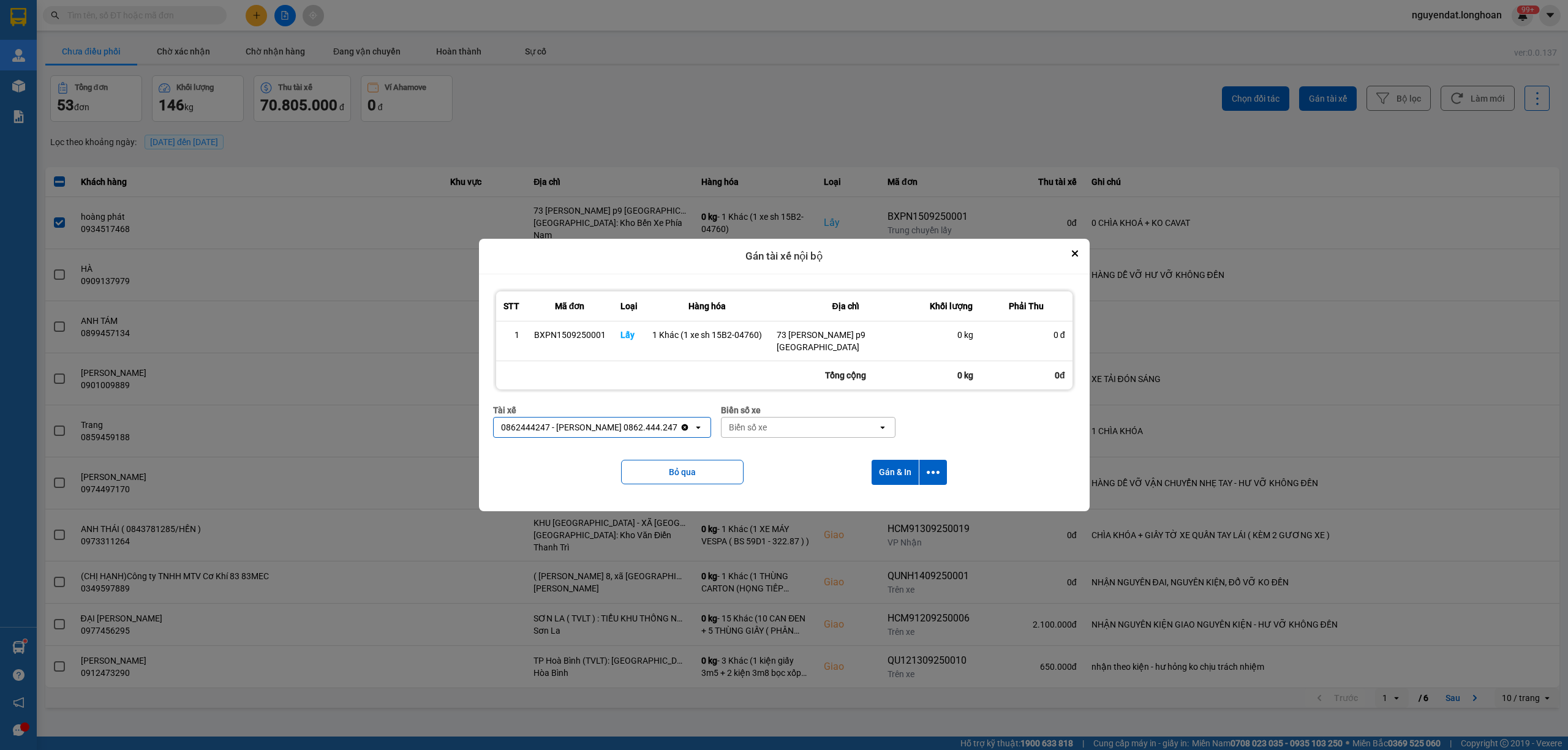
click at [756, 425] on div "Biển số xe" at bounding box center [799, 427] width 156 height 19
type input "12247"
click at [836, 436] on div "29E-122.47" at bounding box center [788, 447] width 174 height 22
click at [927, 473] on icon "dialog" at bounding box center [933, 472] width 13 height 13
click at [917, 497] on div "Chỉ gán tài" at bounding box center [900, 500] width 72 height 12
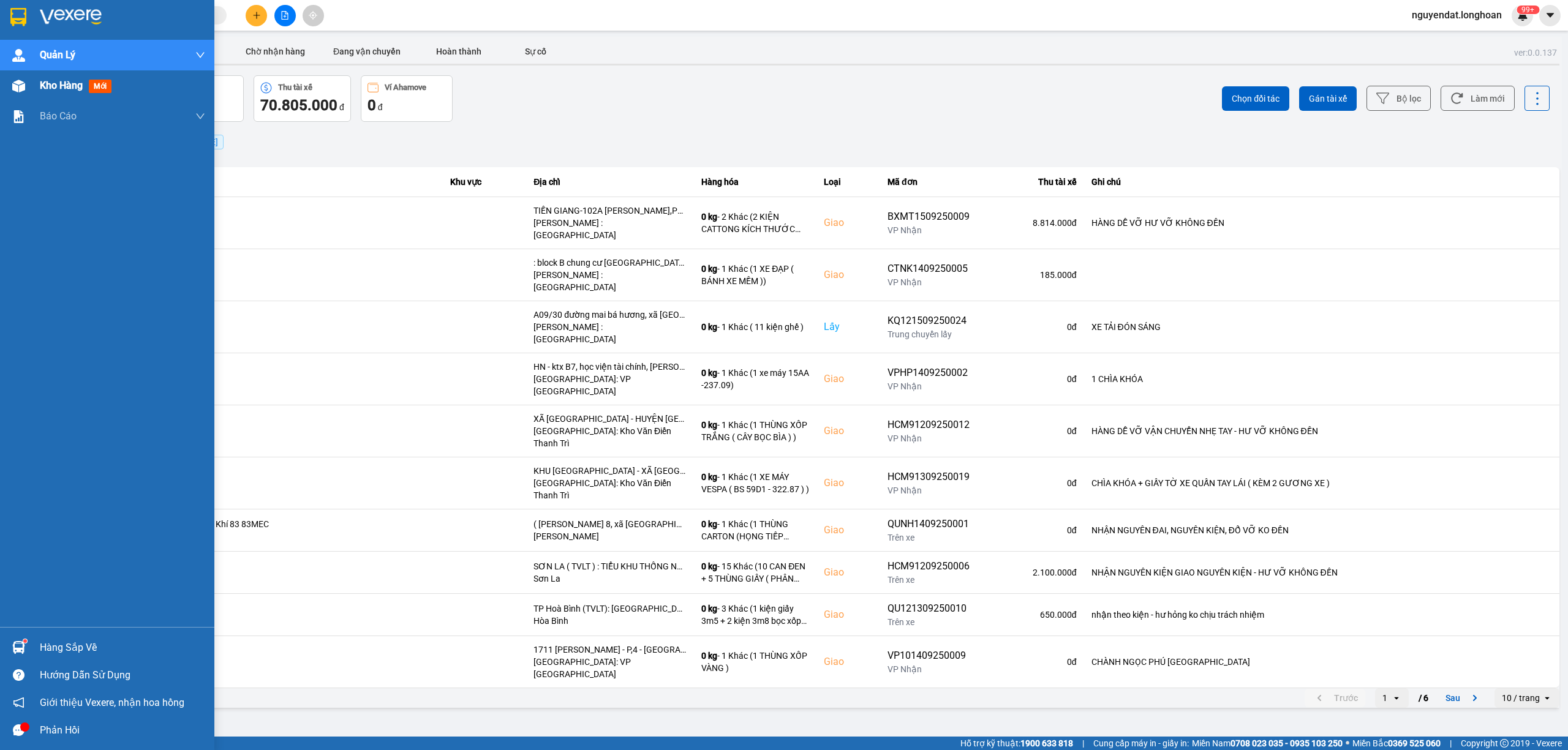
click at [10, 90] on div at bounding box center [18, 85] width 22 height 22
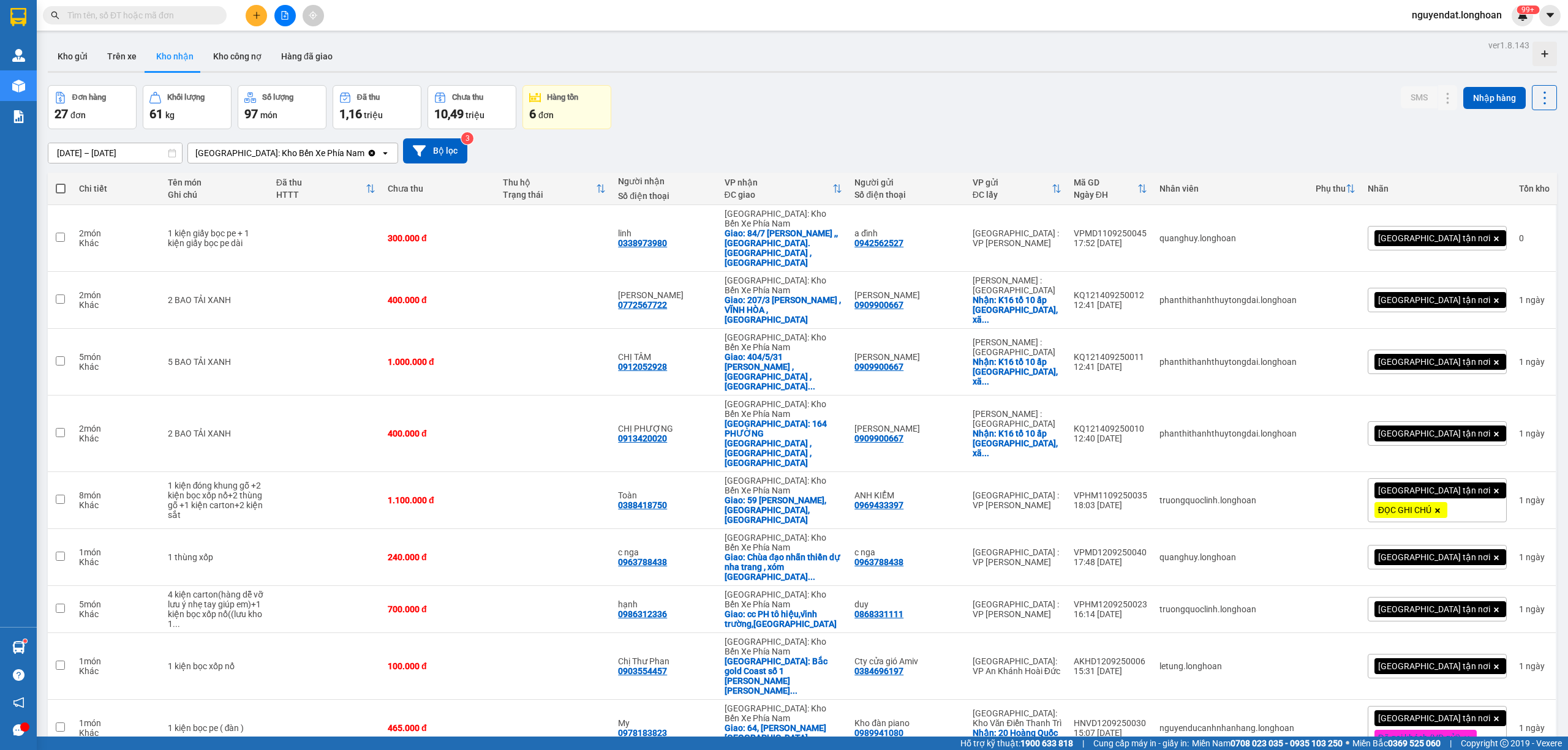
drag, startPoint x: 1209, startPoint y: 114, endPoint x: 1201, endPoint y: 135, distance: 22.5
click at [1209, 114] on div "Đơn hàng 27 đơn Khối lượng 61 kg Số lượng 97 món Đã thu 1,16 triệu Chưa thu 10,…" at bounding box center [803, 107] width 1510 height 44
click at [1350, 98] on div "Đơn hàng 27 đơn Khối lượng 61 kg Số lượng 97 món Đã thu 1,16 triệu Chưa thu 10,…" at bounding box center [803, 107] width 1510 height 44
click at [954, 137] on div "17/08/2025 – 15/09/2025 Press the down arrow key to interact with the calendar …" at bounding box center [803, 151] width 1510 height 44
click at [1341, 135] on div "17/08/2025 – 15/09/2025 Press the down arrow key to interact with the calendar …" at bounding box center [803, 151] width 1510 height 44
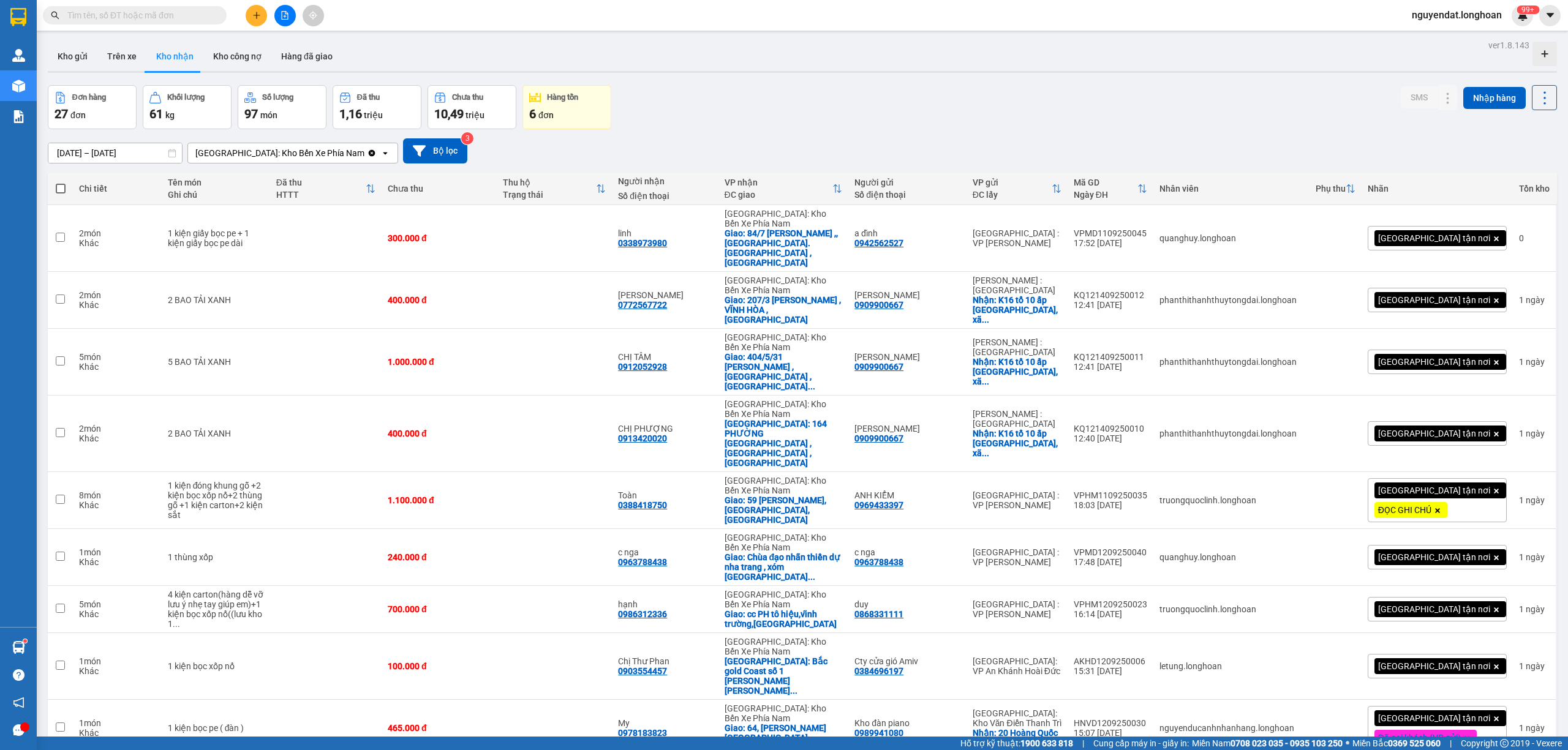
click at [1171, 87] on div "Đơn hàng 27 đơn Khối lượng 61 kg Số lượng 97 món Đã thu 1,16 triệu Chưa thu 10,…" at bounding box center [803, 107] width 1510 height 44
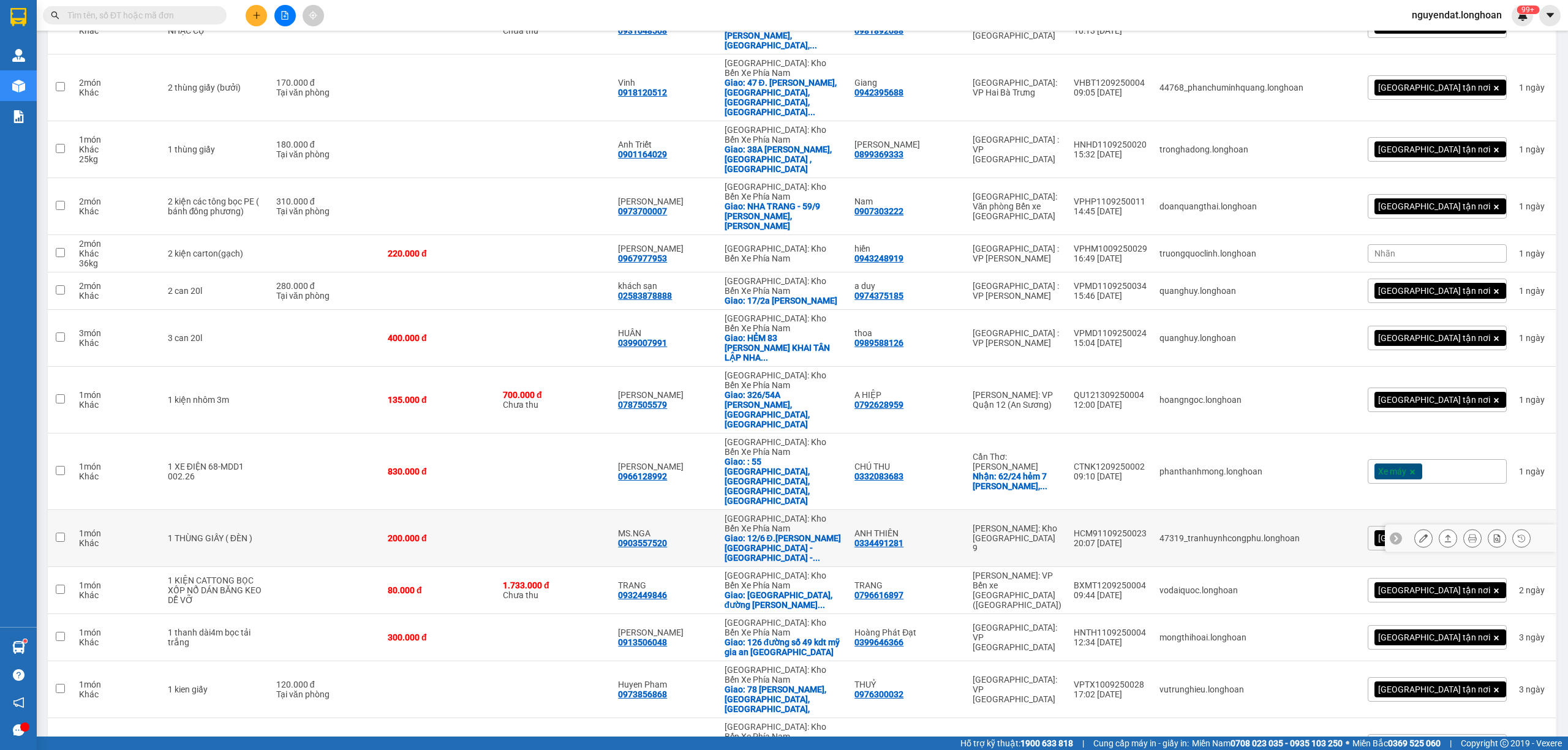
scroll to position [885, 0]
